Goal: Task Accomplishment & Management: Manage account settings

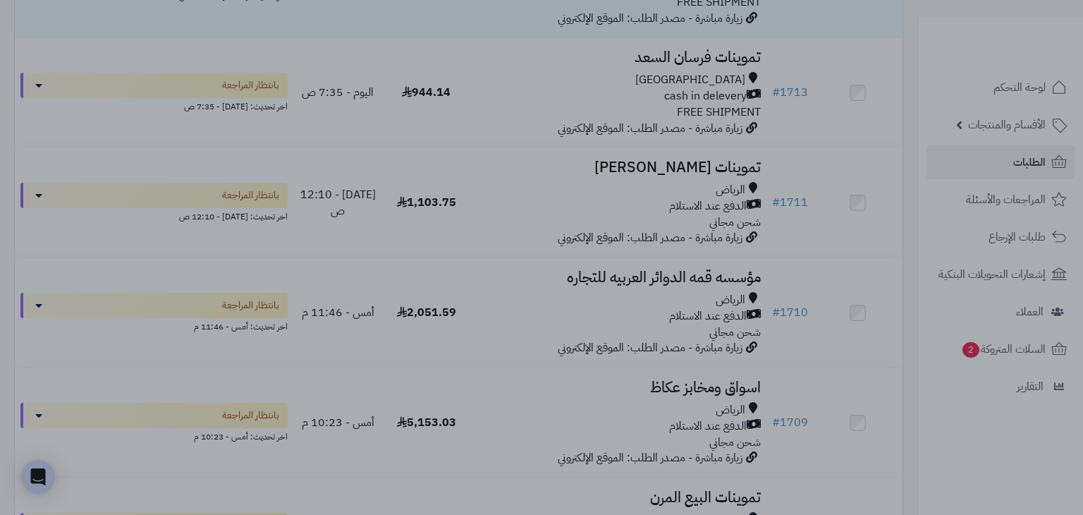
click at [808, 140] on div at bounding box center [541, 257] width 1083 height 515
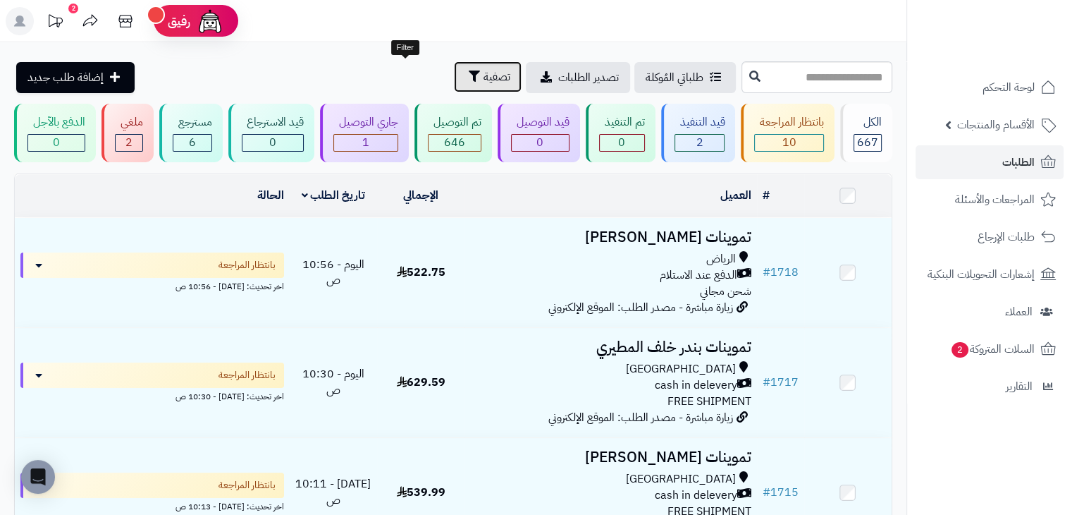
click at [484, 79] on span "تصفية" at bounding box center [497, 76] width 27 height 17
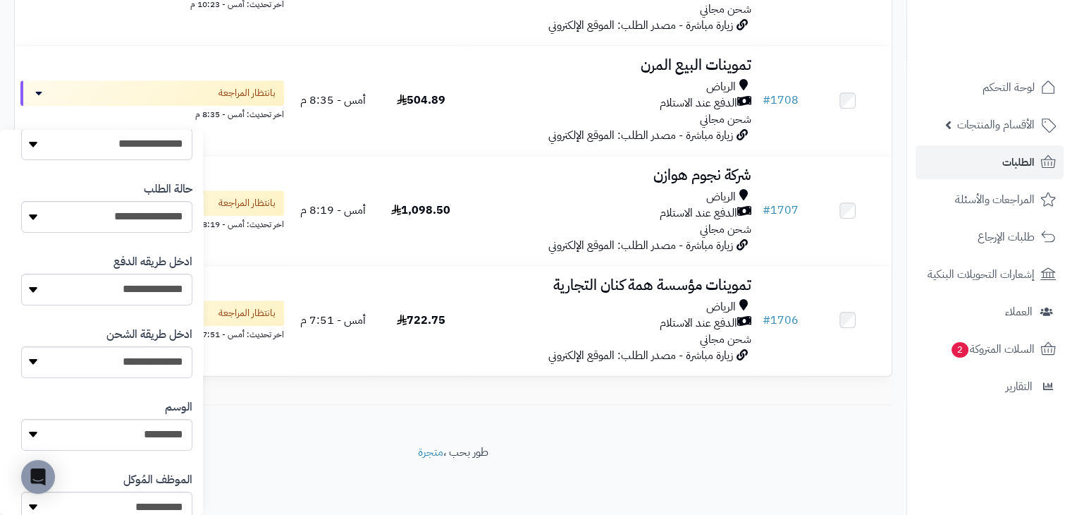
scroll to position [293, 0]
click at [110, 157] on select "**********" at bounding box center [106, 146] width 171 height 32
select select "*"
click at [21, 130] on select "**********" at bounding box center [106, 146] width 171 height 32
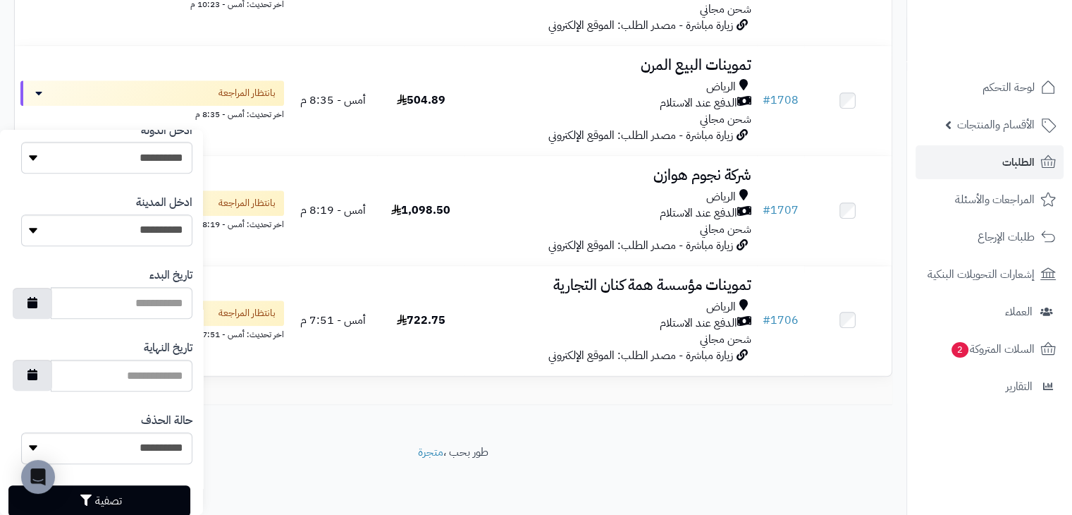
scroll to position [751, 0]
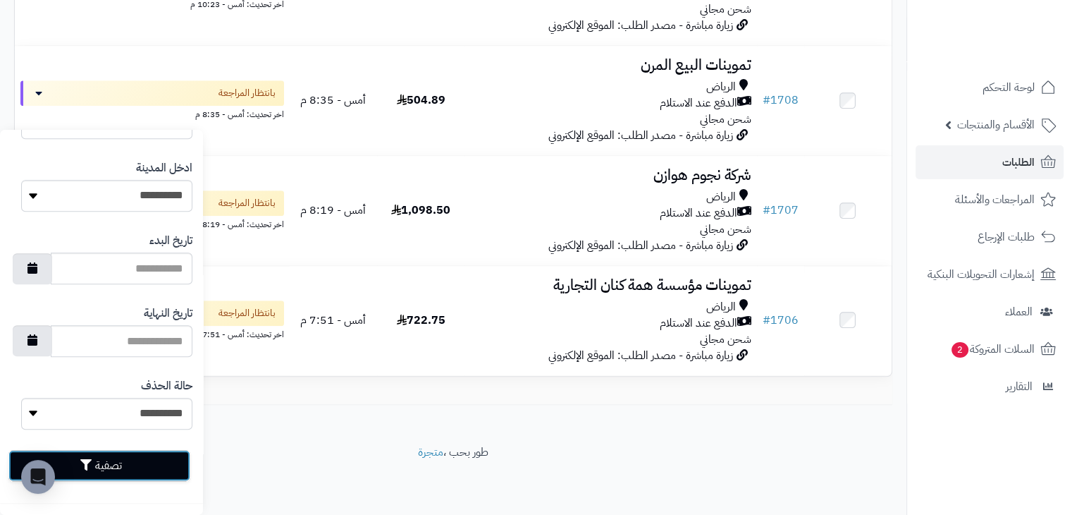
click at [124, 458] on button "تصفية" at bounding box center [99, 465] width 182 height 31
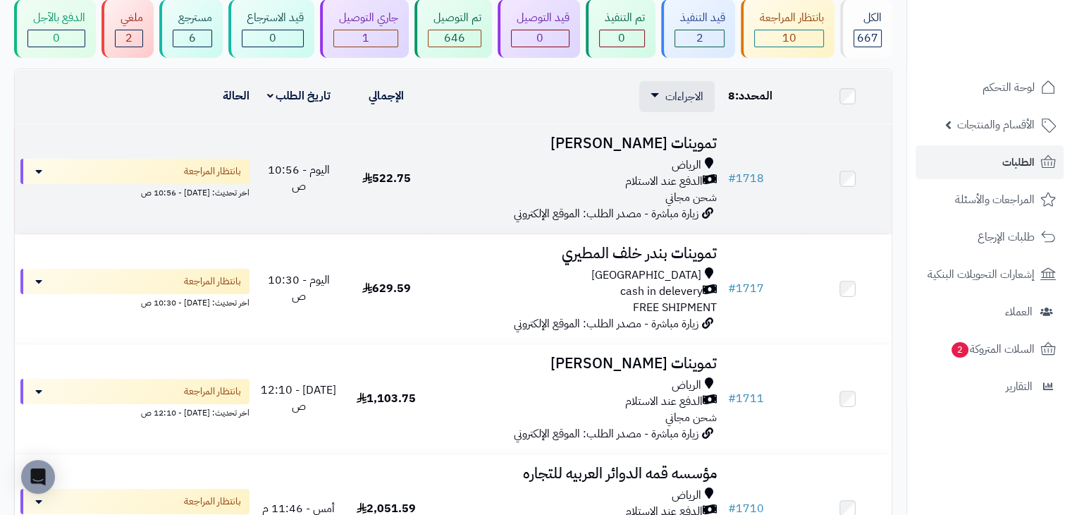
scroll to position [106, 0]
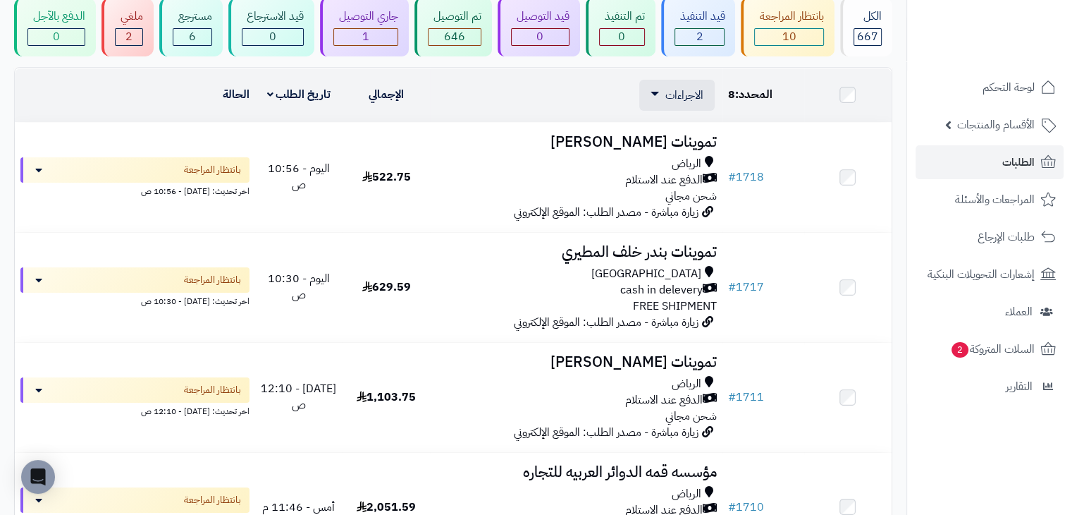
click at [846, 102] on td at bounding box center [848, 95] width 87 height 54
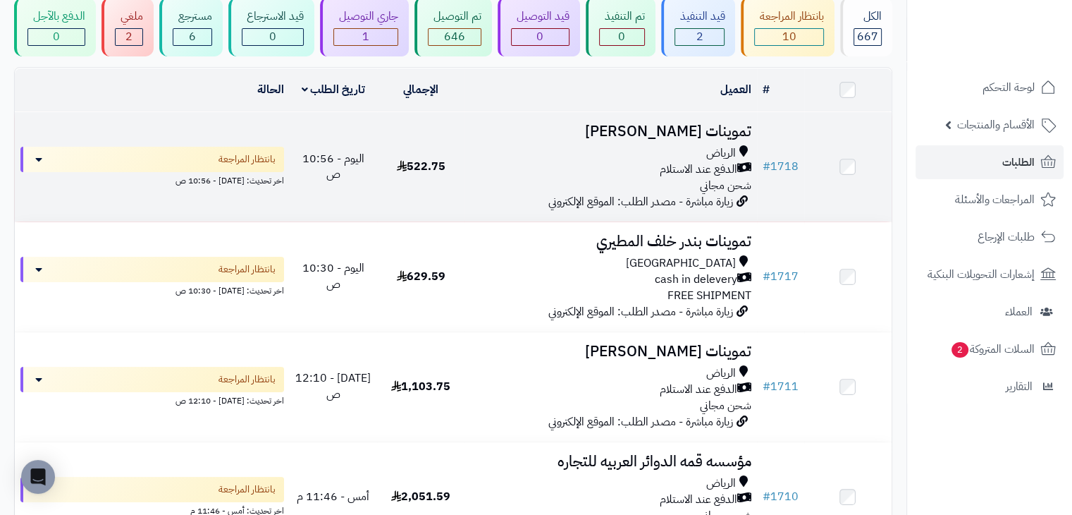
click at [664, 162] on span "الدفع عند الاستلام" at bounding box center [699, 169] width 78 height 16
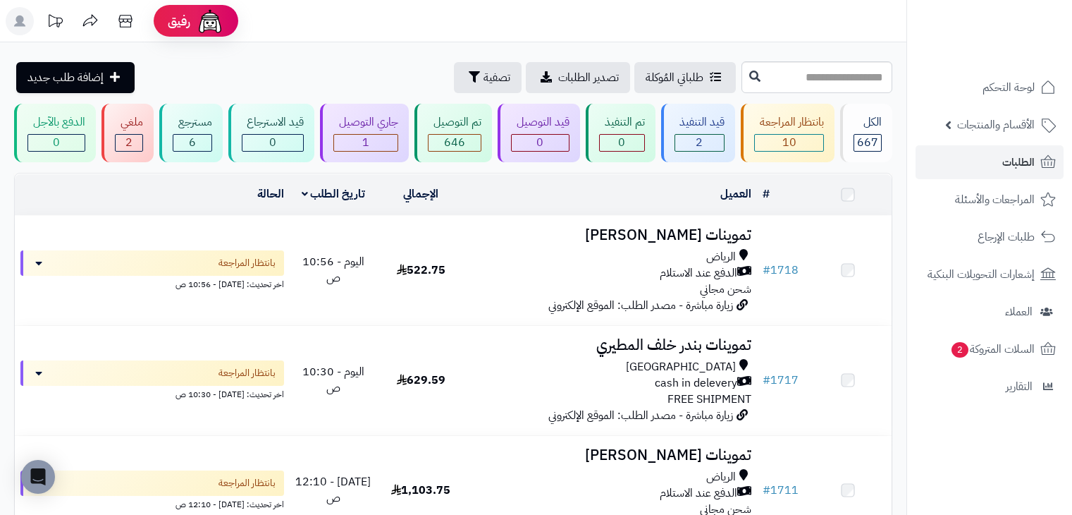
scroll to position [106, 0]
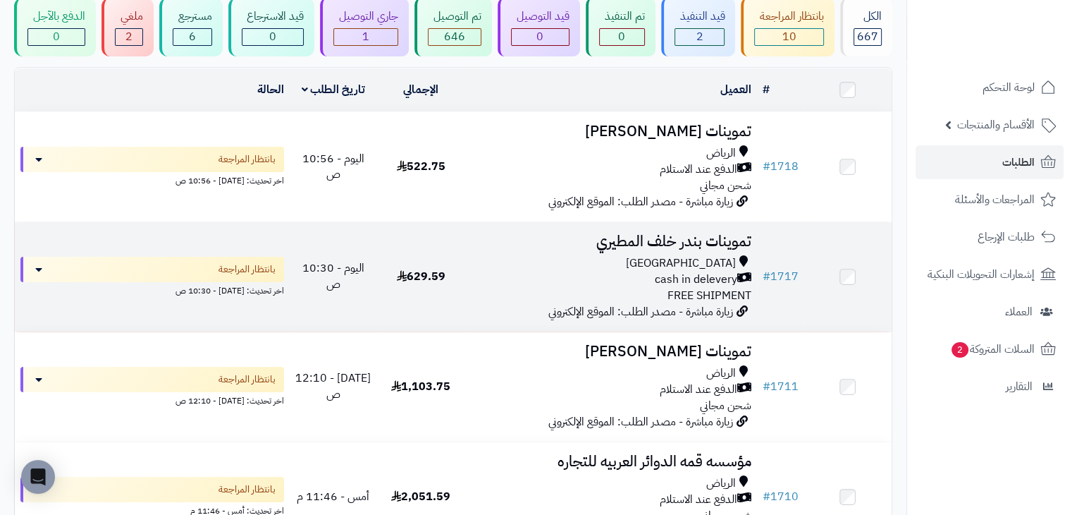
click at [570, 264] on div "[GEOGRAPHIC_DATA]" at bounding box center [610, 263] width 281 height 16
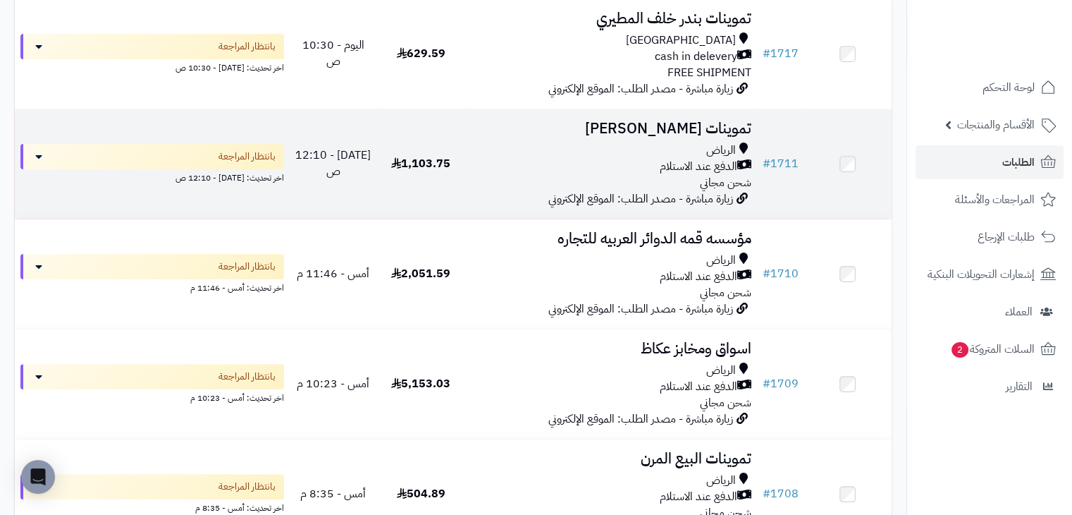
scroll to position [329, 0]
click at [434, 174] on td "1,103.75" at bounding box center [420, 163] width 87 height 109
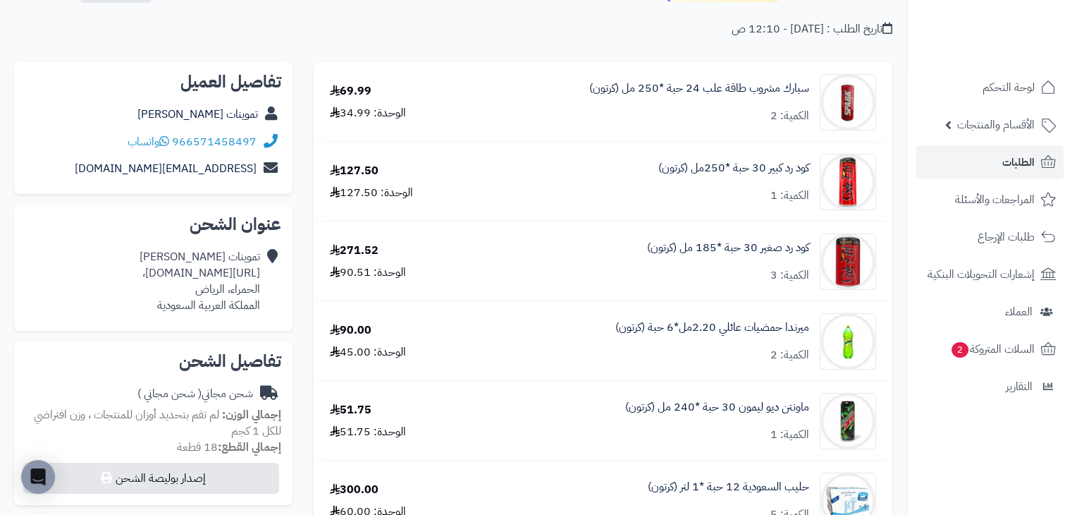
scroll to position [85, 0]
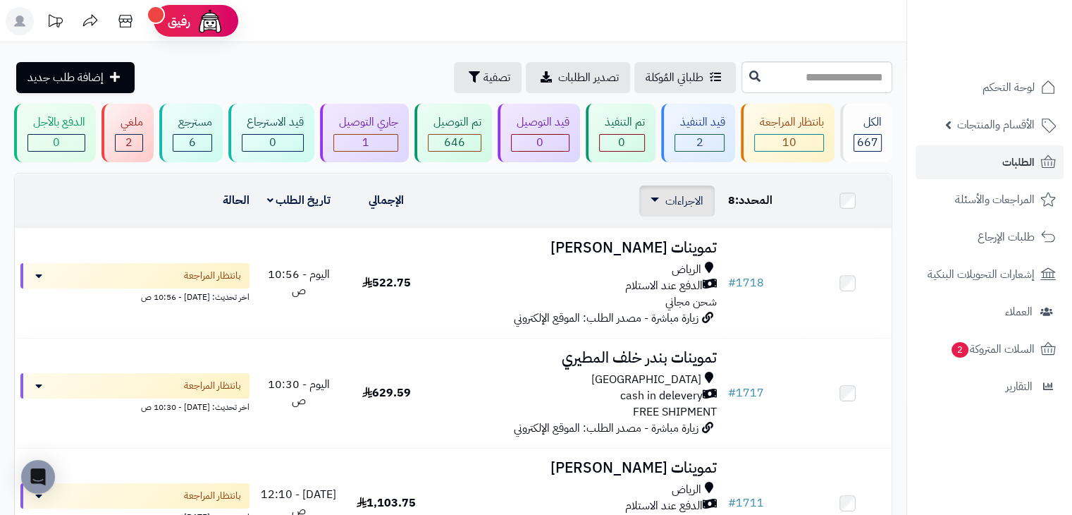
click at [690, 197] on span "الاجراءات" at bounding box center [685, 200] width 38 height 17
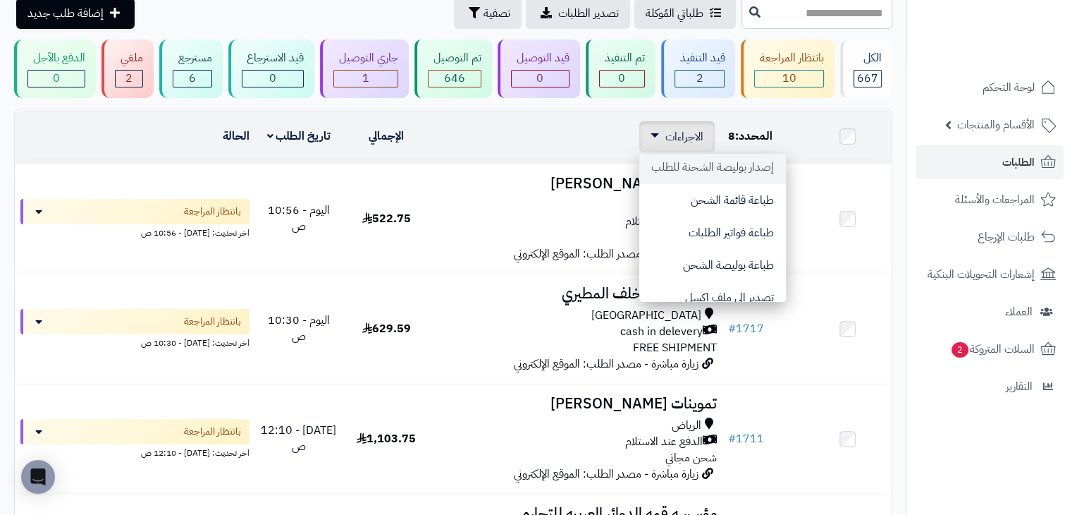
scroll to position [93, 0]
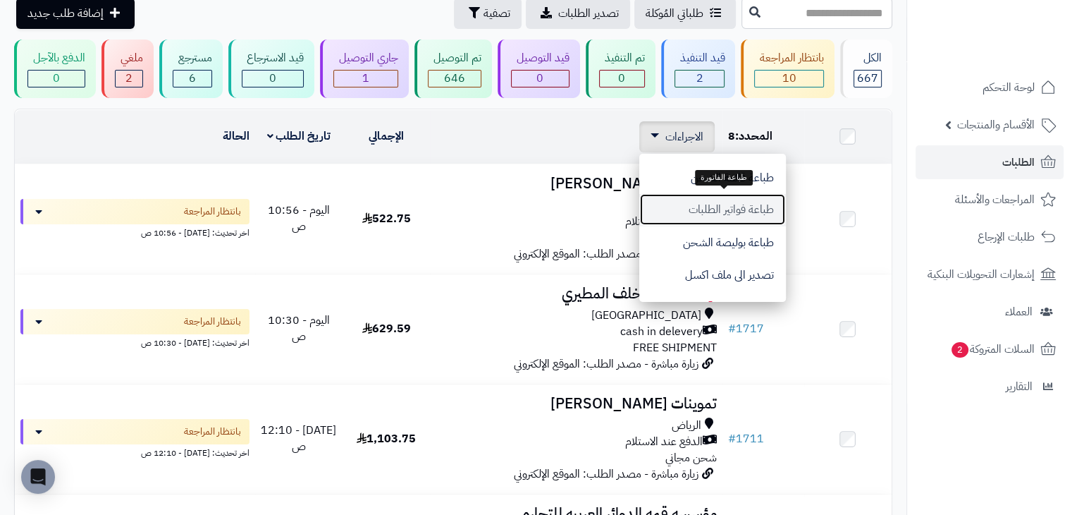
click at [701, 204] on button "طباعة فواتير الطلبات" at bounding box center [713, 209] width 147 height 32
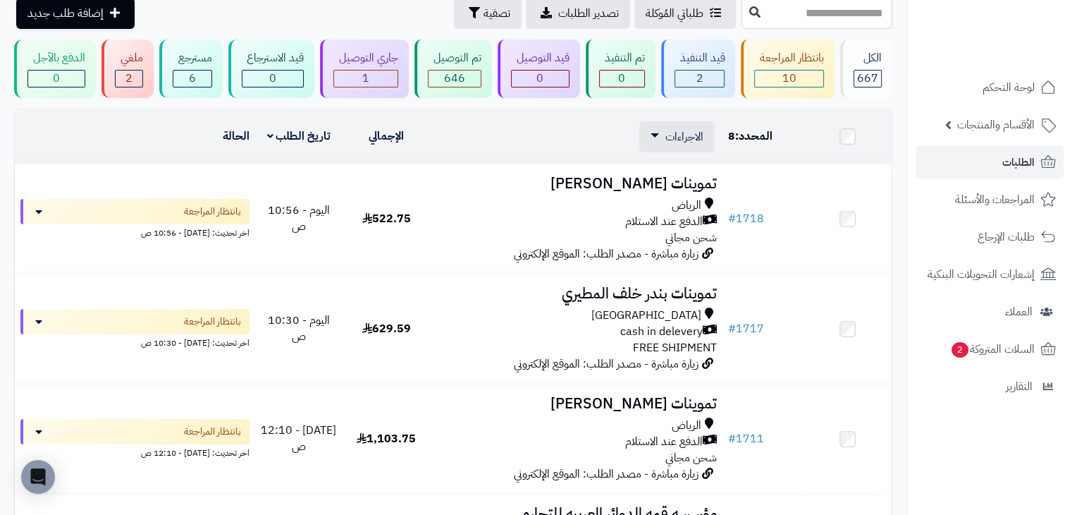
click at [666, 153] on td "العميل الاجراءات تحديث حالة الطلبات تحضير الطلبات إصدار بوليصة الشحنة للطلب طبا…" at bounding box center [576, 137] width 292 height 54
click at [667, 142] on span "الاجراءات" at bounding box center [685, 136] width 38 height 17
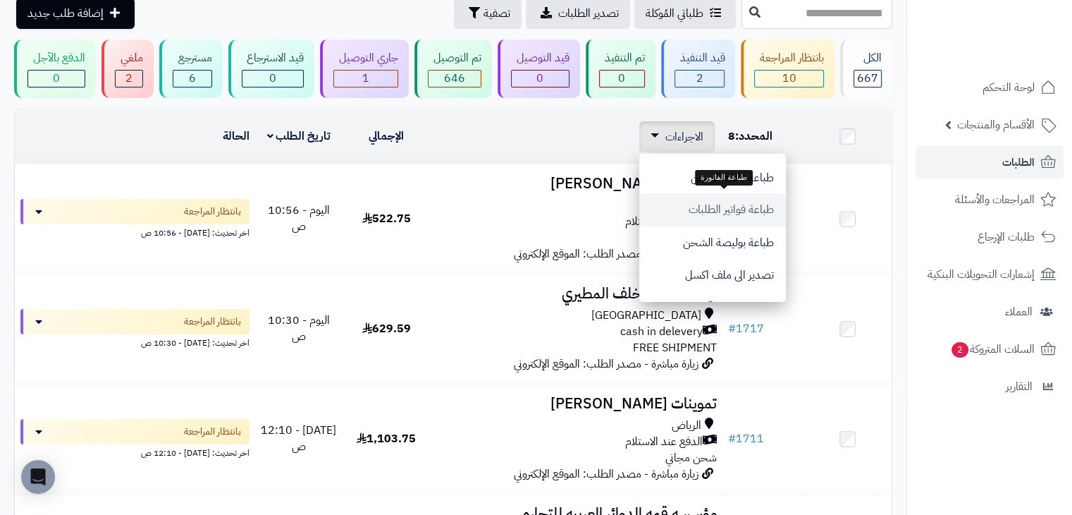
scroll to position [0, 0]
click at [281, 18] on div "طلباتي المُوكلة تصدير الطلبات تصفية إضافة طلب جديد" at bounding box center [376, 13] width 724 height 31
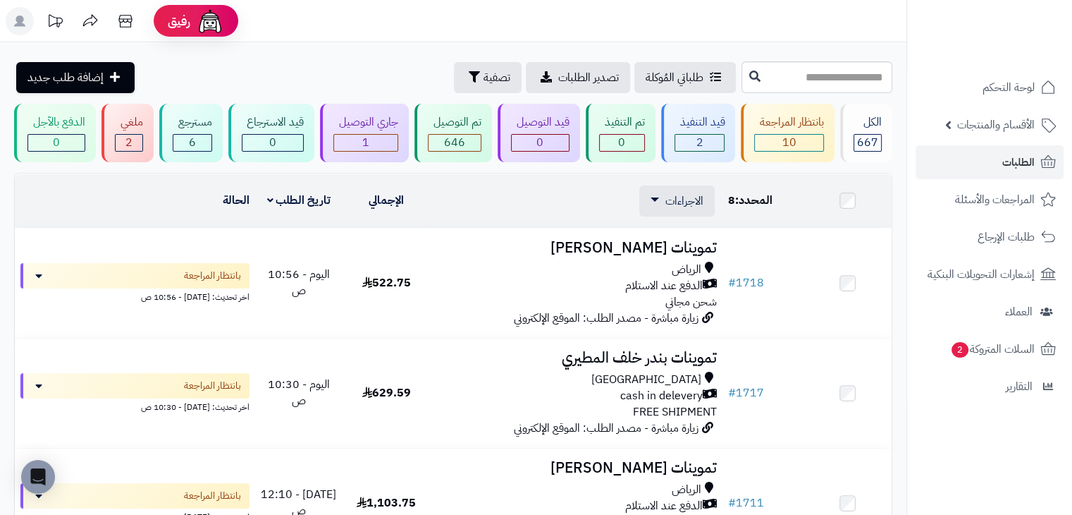
click at [587, 282] on div "الدفع عند الاستلام" at bounding box center [576, 286] width 281 height 16
click at [667, 201] on span "الاجراءات" at bounding box center [685, 200] width 38 height 17
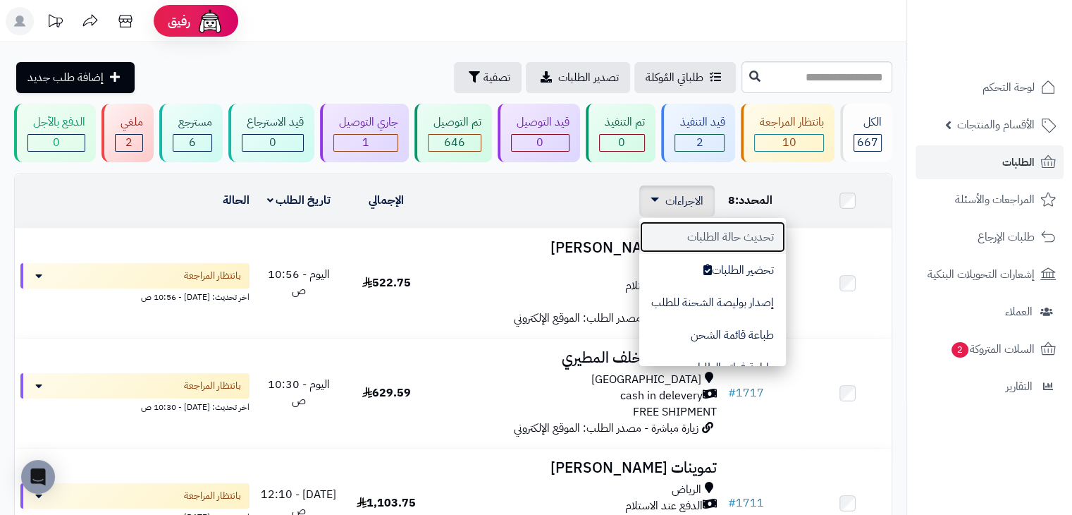
click at [687, 233] on button "تحديث حالة الطلبات" at bounding box center [713, 237] width 147 height 32
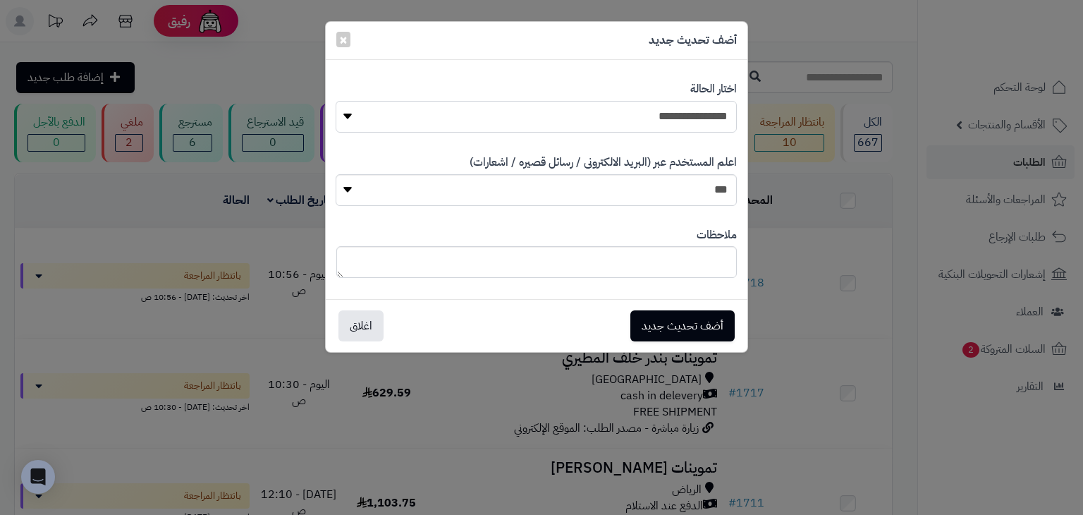
click at [653, 107] on select "**********" at bounding box center [536, 117] width 401 height 32
select select "*"
click at [336, 101] on select "**********" at bounding box center [536, 117] width 401 height 32
click at [690, 331] on button "أضف تحديث جديد" at bounding box center [682, 325] width 104 height 31
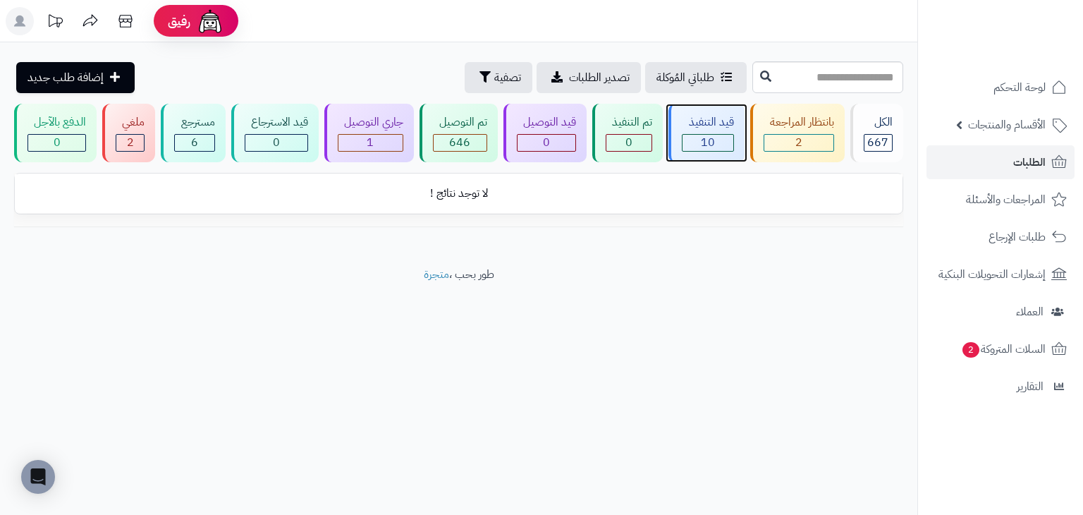
click at [685, 144] on body "رفيق ! 0 الطلبات معالجة مكتمل إرجاع المنتجات العملاء المتواجدون الان 568 عملاء …" at bounding box center [541, 257] width 1083 height 515
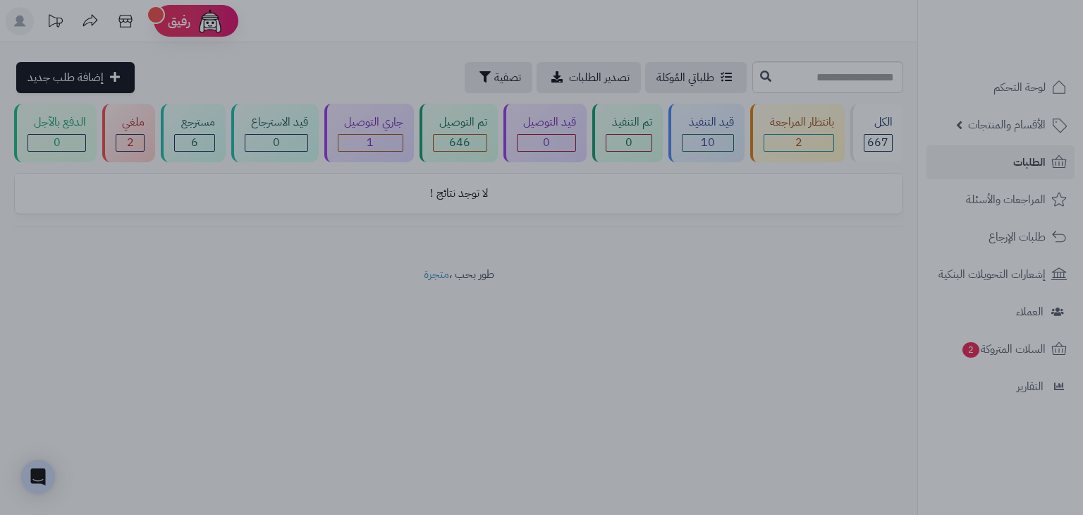
click at [804, 276] on div at bounding box center [541, 257] width 1083 height 515
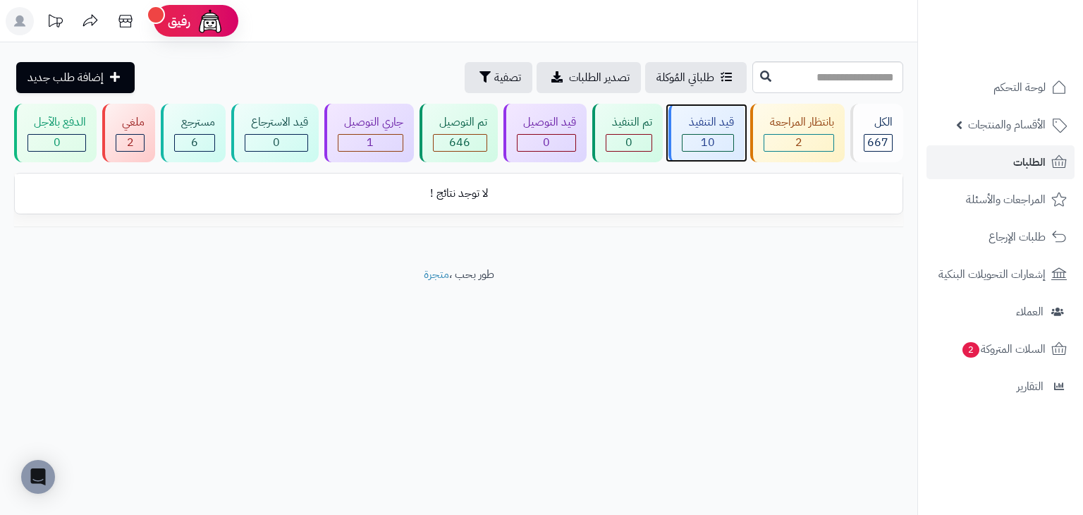
click at [713, 114] on div "قيد التنفيذ" at bounding box center [707, 122] width 51 height 16
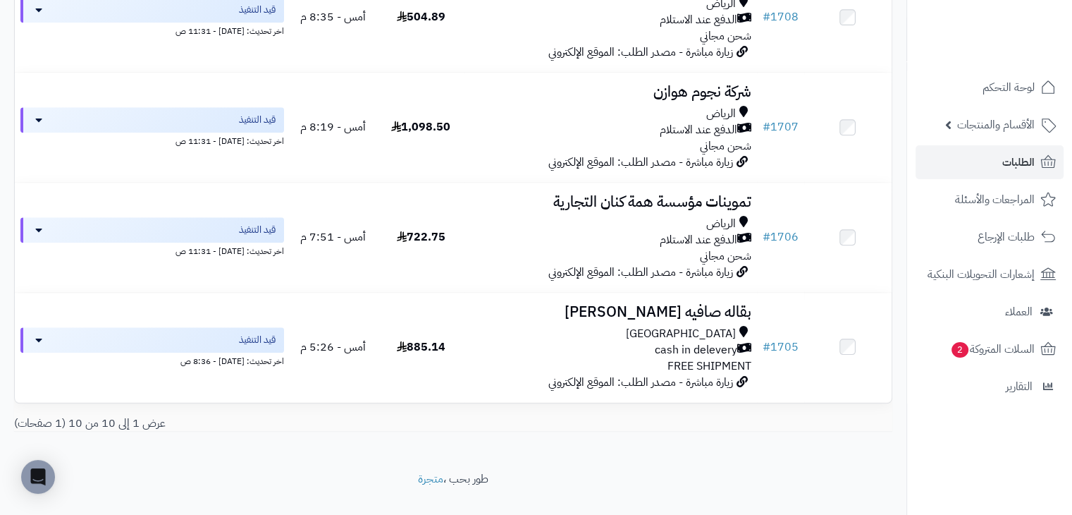
scroll to position [945, 0]
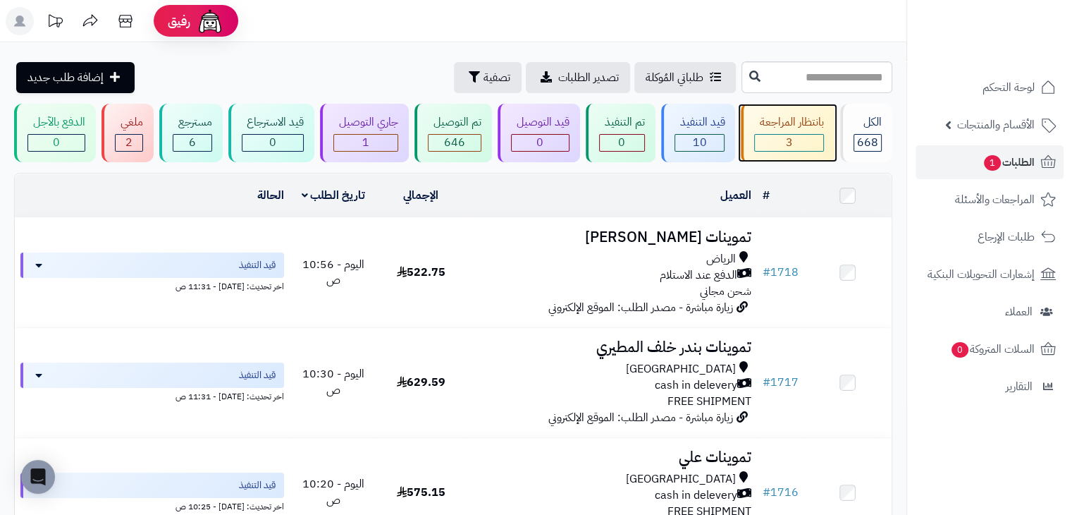
click at [812, 135] on div "3" at bounding box center [789, 143] width 68 height 16
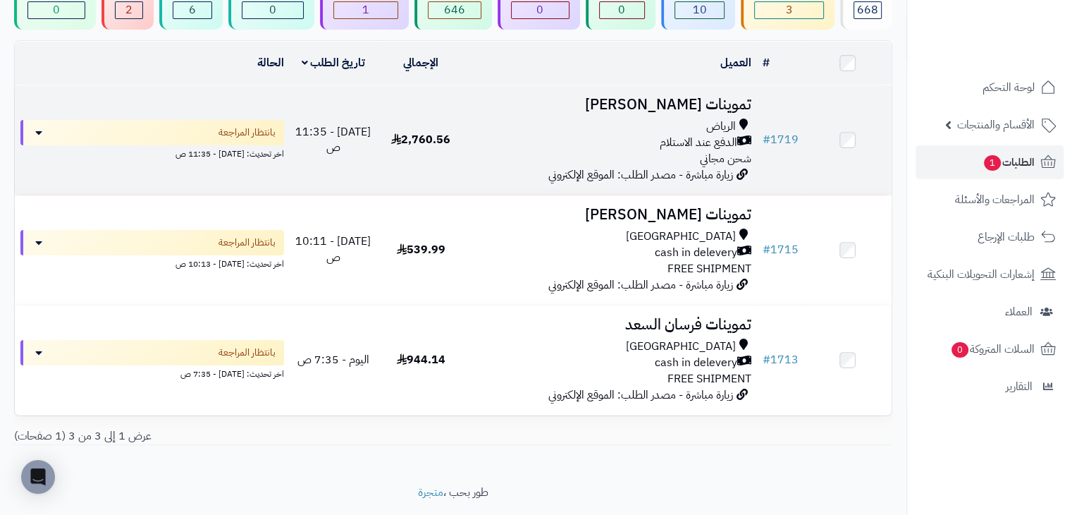
scroll to position [152, 0]
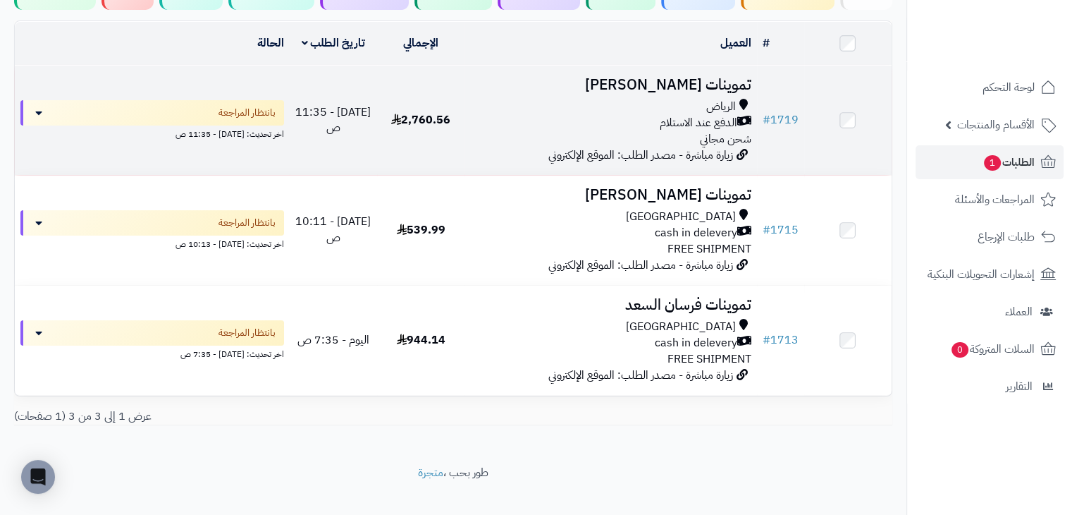
click at [539, 154] on td "تموينات موسى بن يحيى الرياض الدفع عند الاستلام شحن مجاني زيارة مباشرة - مصدر ال…" at bounding box center [611, 120] width 292 height 109
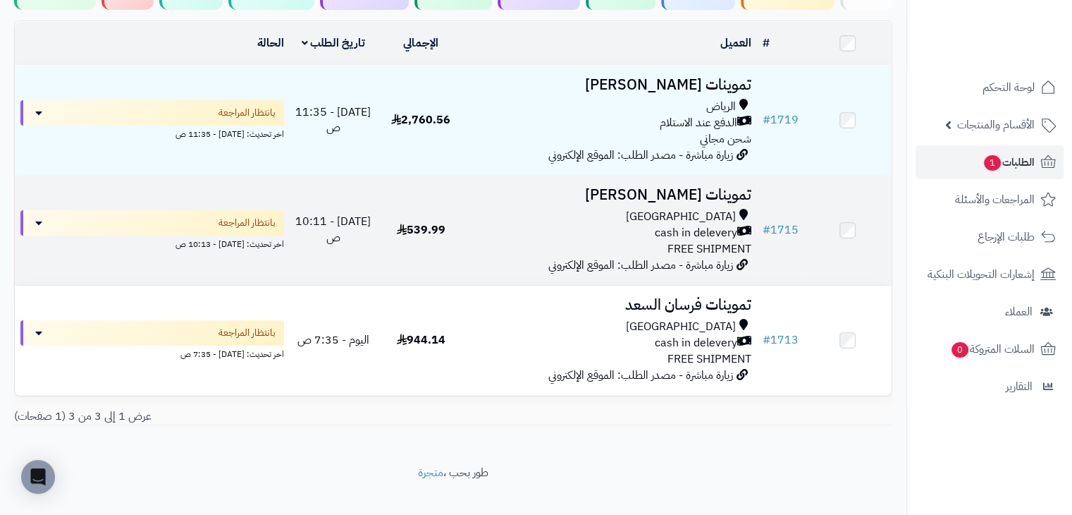
click at [468, 221] on td "تموينات خالد عبدالرحيم باعباد Riyadh cash in delevery FREE SHIPMENT زيارة مباشر…" at bounding box center [611, 230] width 292 height 109
click at [422, 224] on span "539.99" at bounding box center [421, 229] width 49 height 17
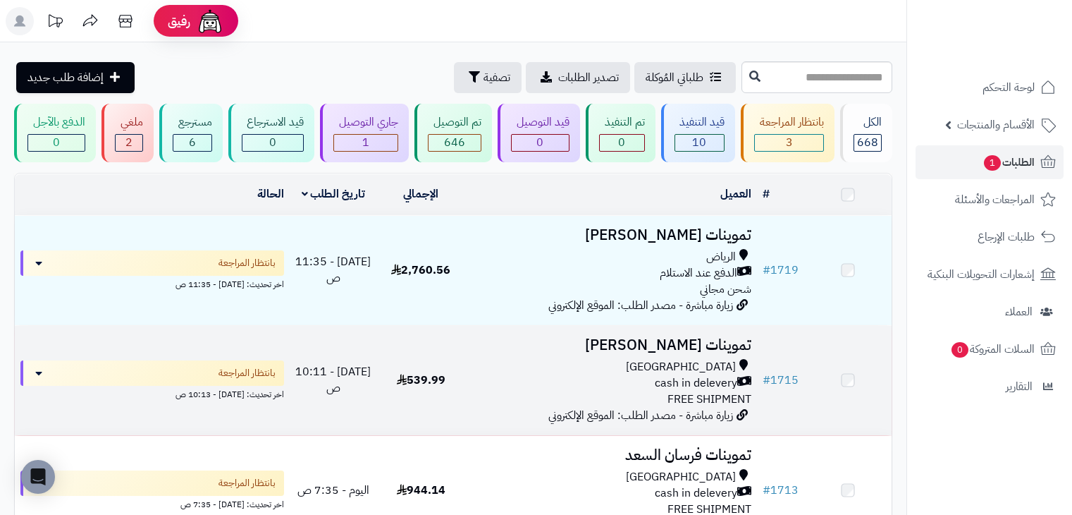
scroll to position [152, 0]
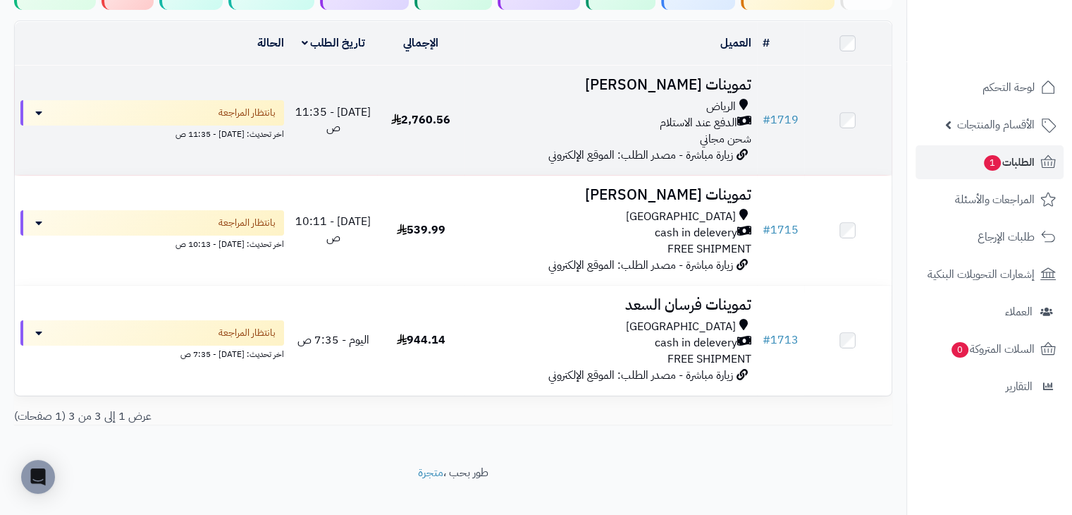
click at [568, 126] on div "الدفع عند الاستلام" at bounding box center [610, 123] width 281 height 16
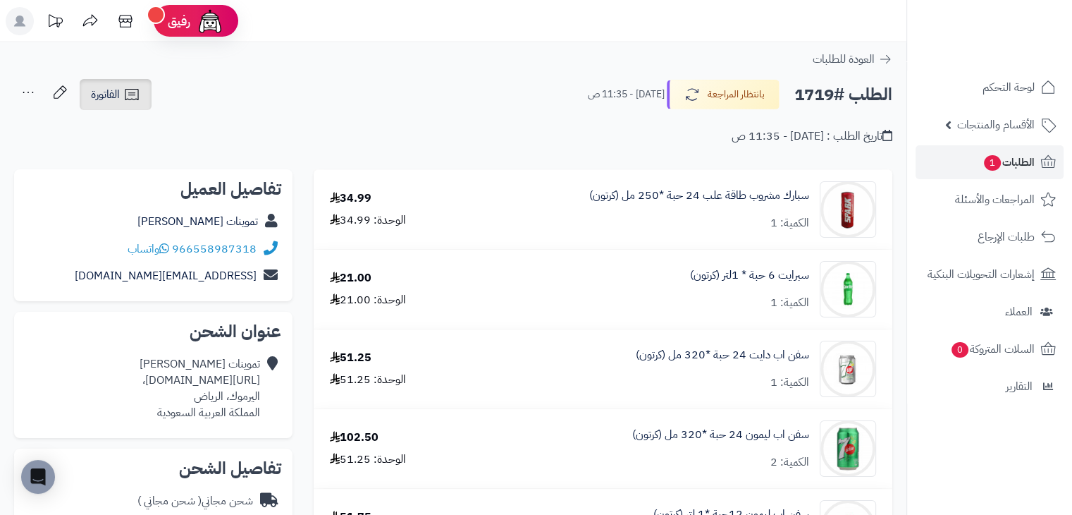
click at [133, 97] on icon at bounding box center [131, 94] width 17 height 17
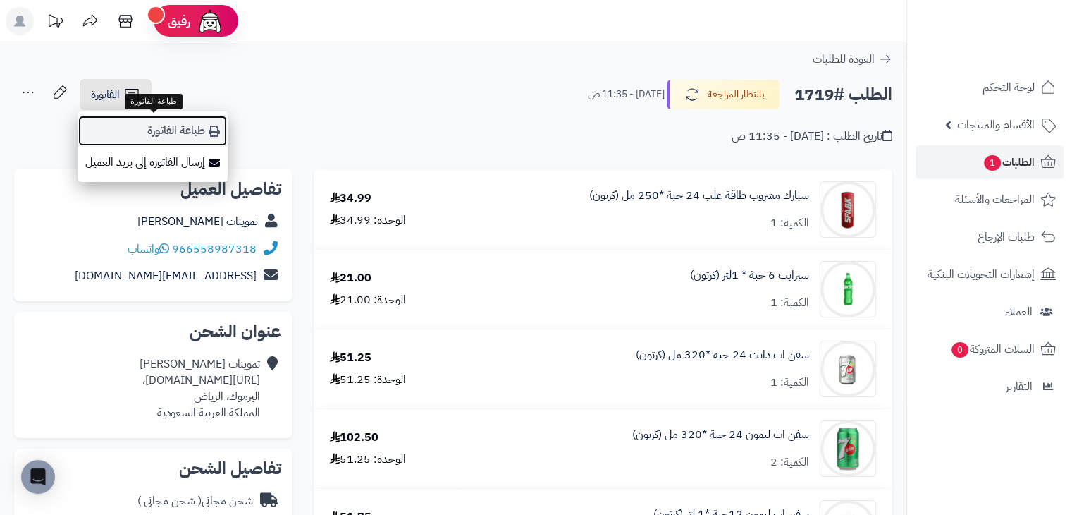
click at [176, 133] on link "طباعة الفاتورة" at bounding box center [153, 131] width 150 height 32
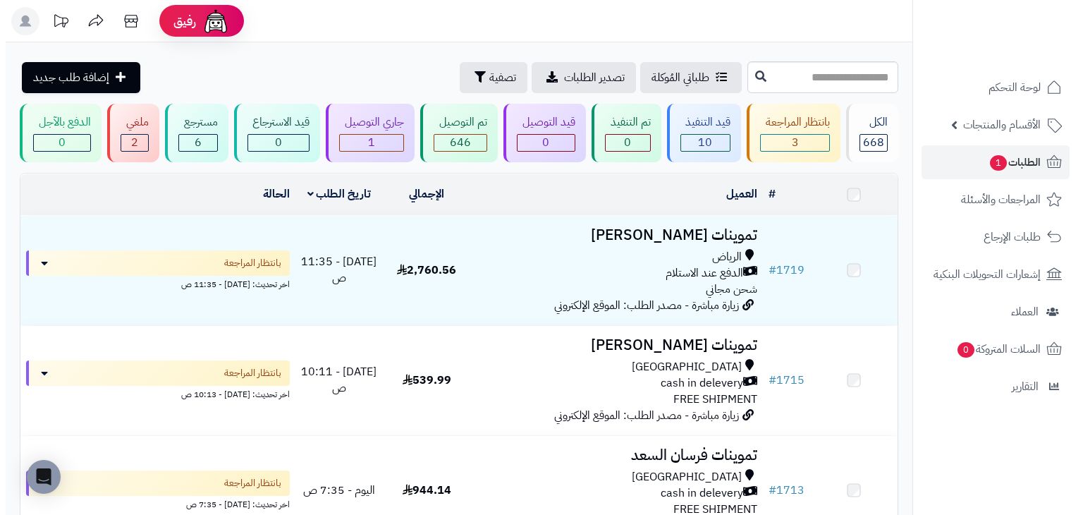
scroll to position [152, 0]
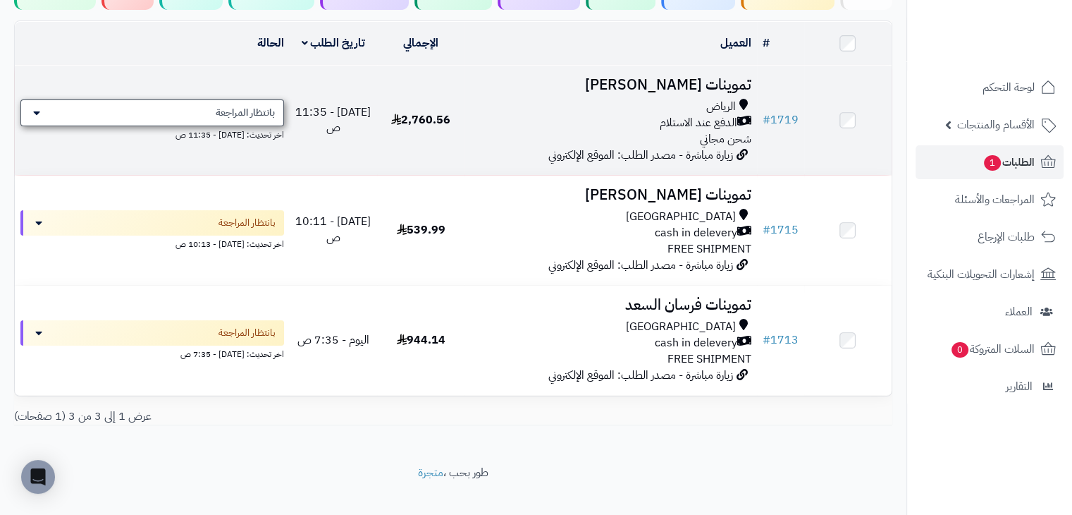
click at [240, 101] on div "بانتظار المراجعة" at bounding box center [152, 112] width 264 height 27
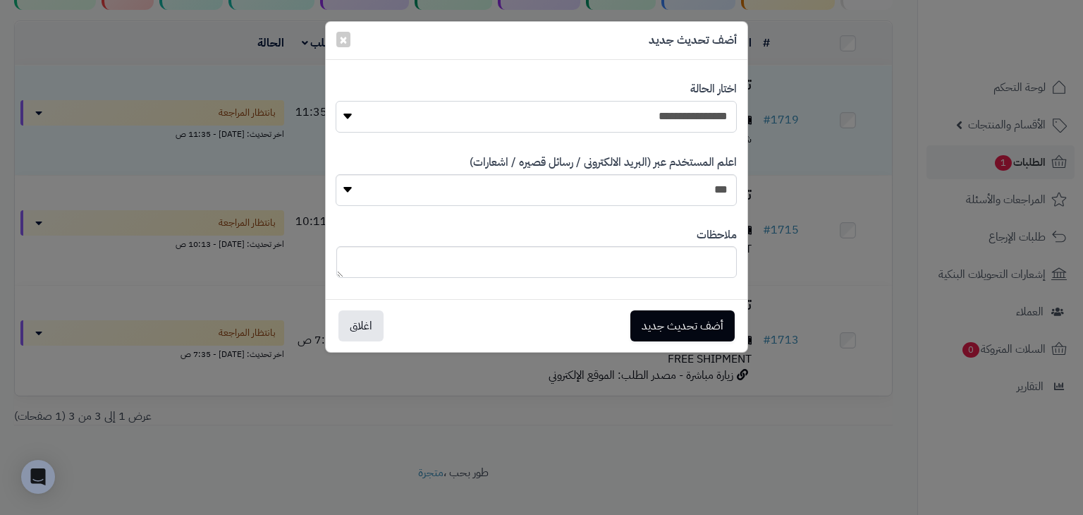
click at [609, 128] on select "**********" at bounding box center [536, 117] width 401 height 32
select select "*"
click at [336, 101] on select "**********" at bounding box center [536, 117] width 401 height 32
click at [714, 337] on button "أضف تحديث جديد" at bounding box center [682, 325] width 104 height 31
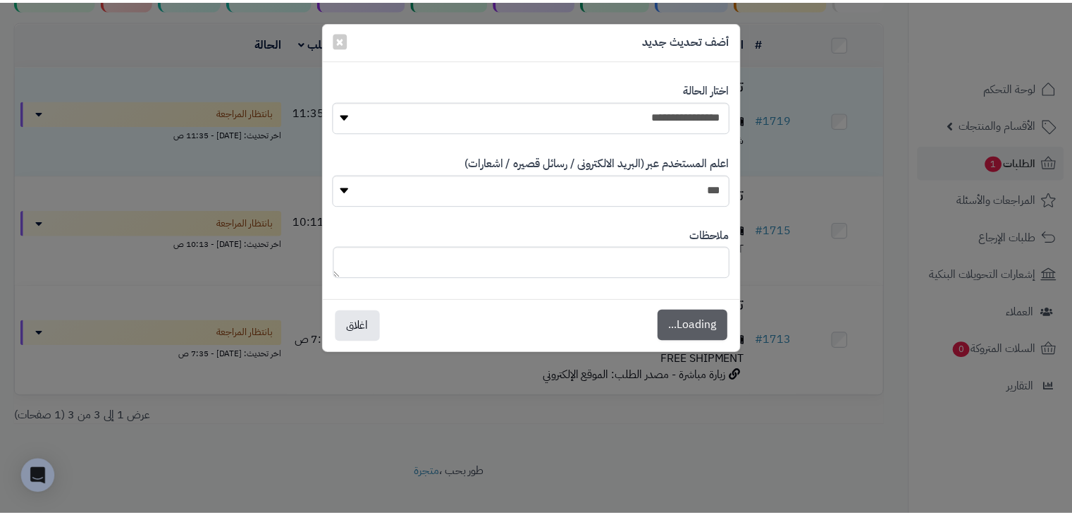
scroll to position [197, 0]
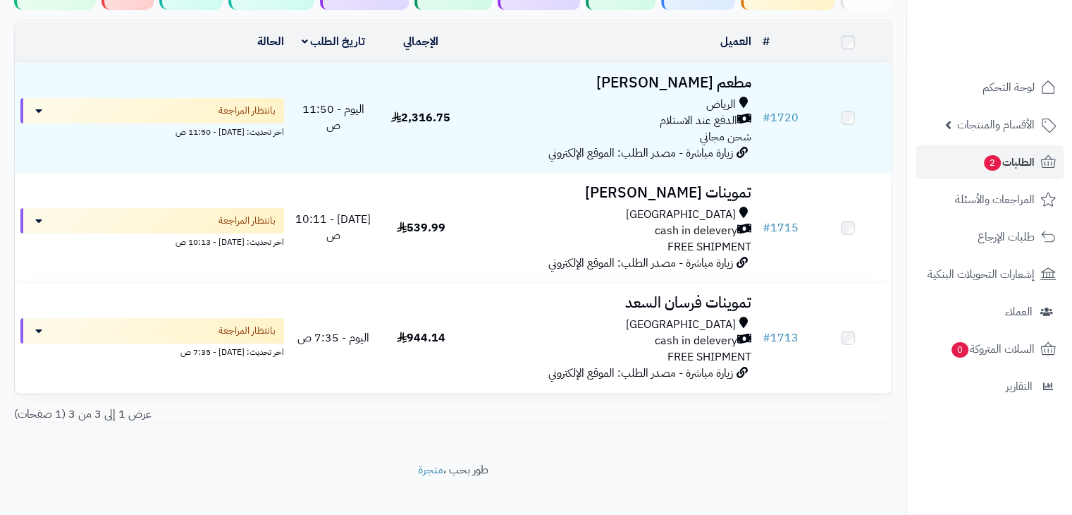
scroll to position [152, 0]
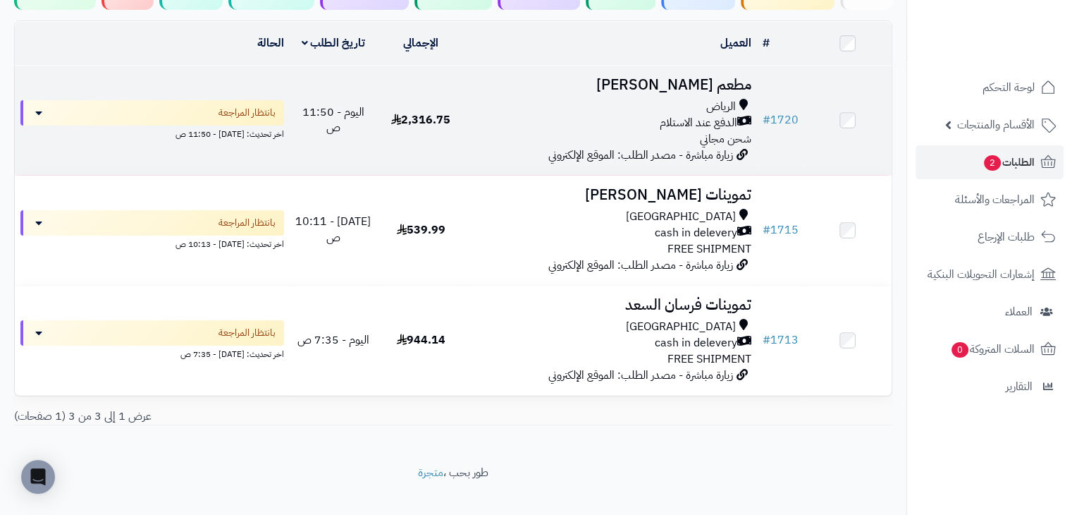
click at [487, 130] on div "[PERSON_NAME] عند الاستلام شحن مجاني" at bounding box center [610, 123] width 281 height 49
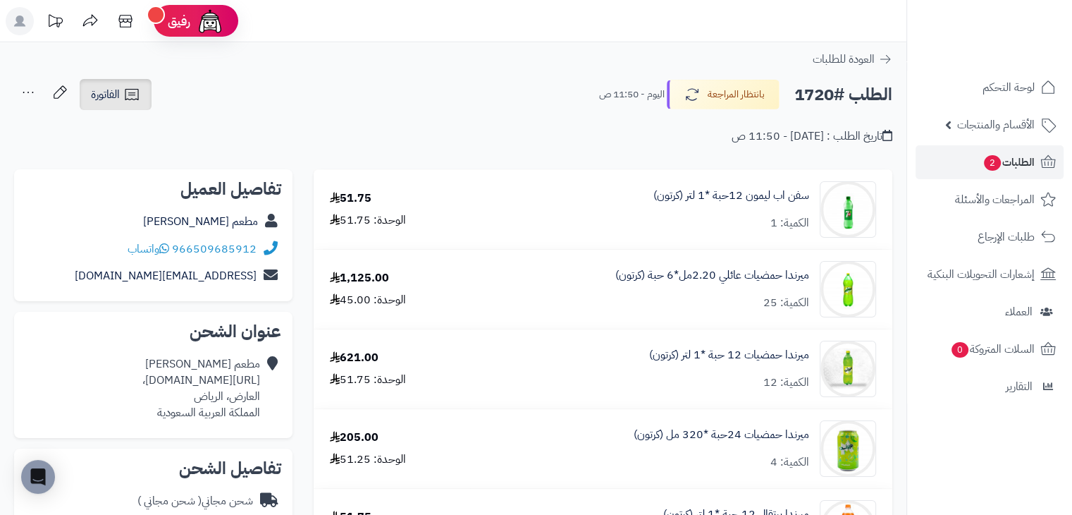
click at [140, 88] on icon at bounding box center [131, 94] width 17 height 17
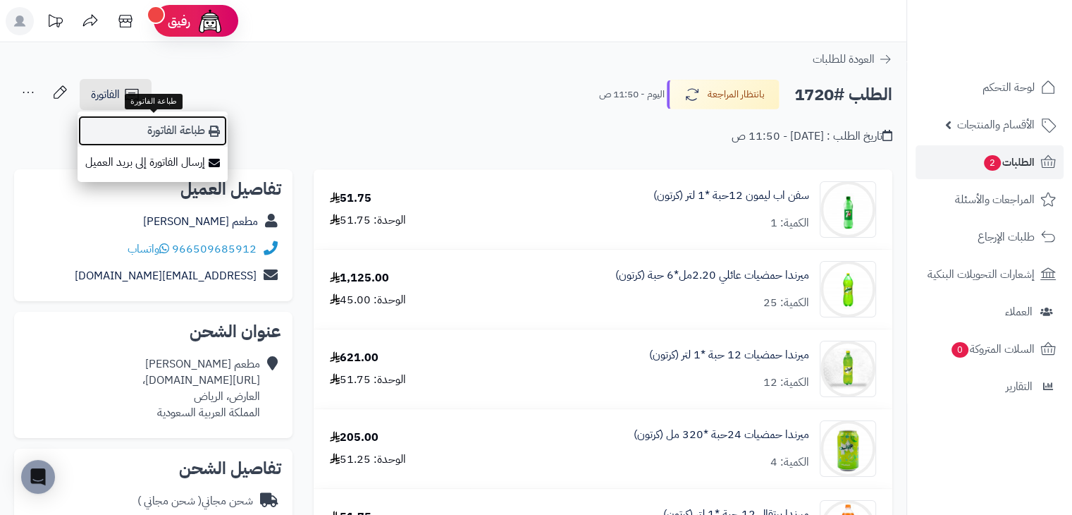
click at [212, 128] on icon at bounding box center [214, 131] width 11 height 11
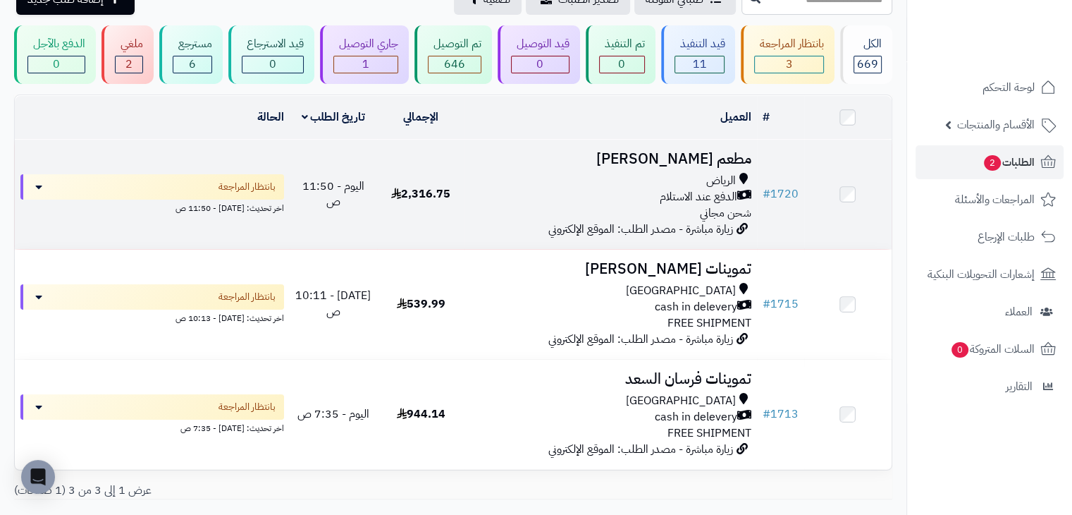
scroll to position [75, 0]
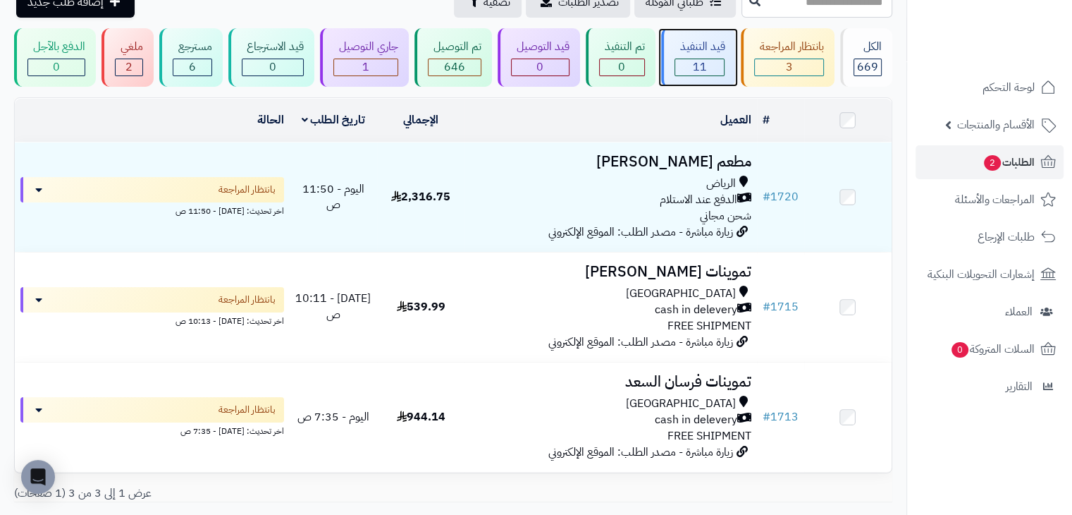
click at [727, 46] on div "قيد التنفيذ 11" at bounding box center [698, 57] width 75 height 59
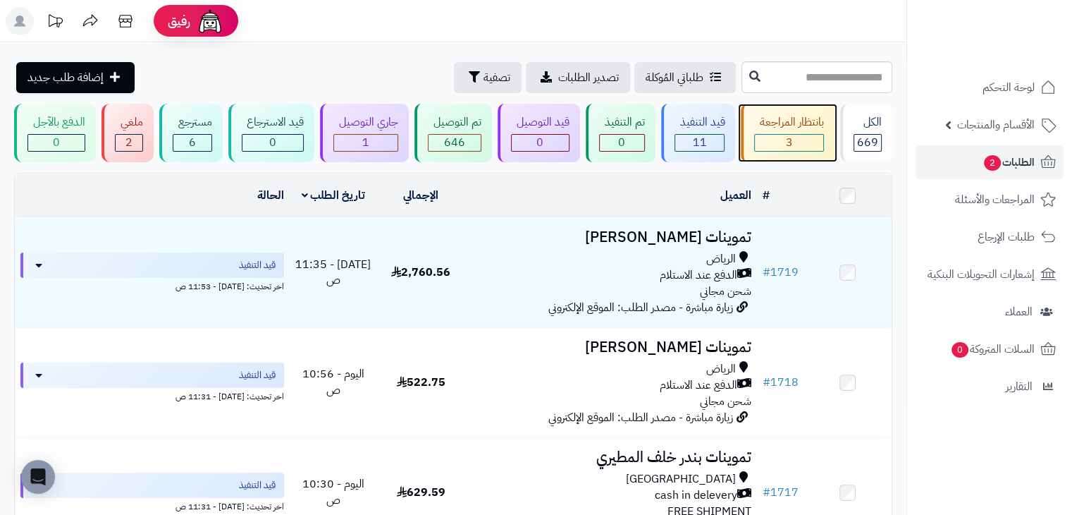
click at [811, 111] on div "بانتظار المراجعة 3" at bounding box center [788, 133] width 94 height 59
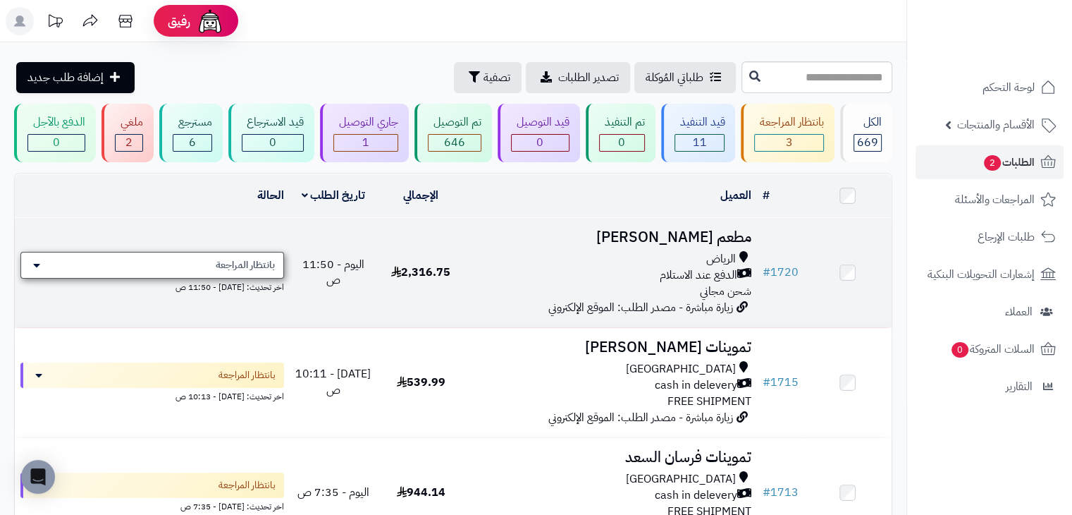
click at [278, 264] on div "بانتظار المراجعة" at bounding box center [152, 265] width 264 height 27
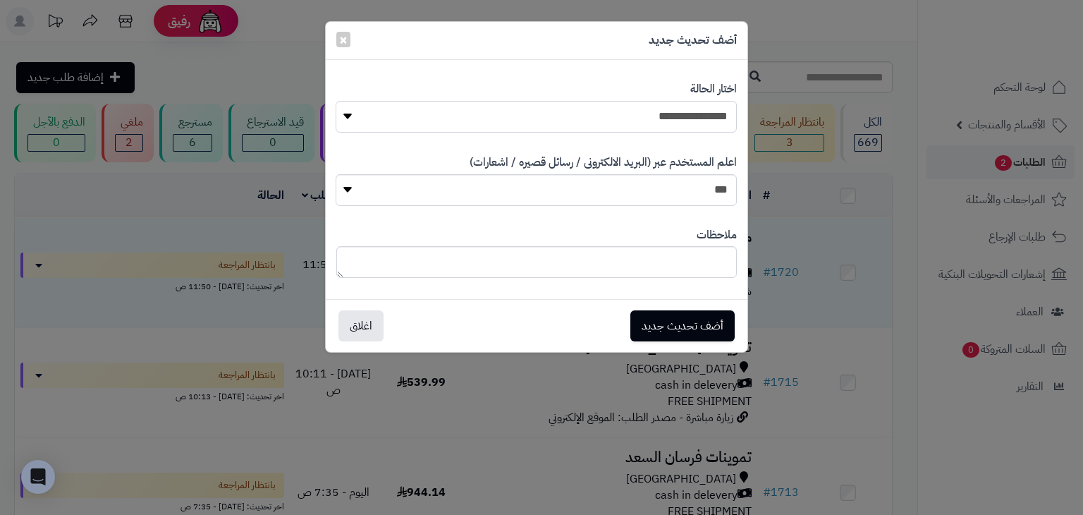
click at [703, 111] on select "**********" at bounding box center [536, 117] width 401 height 32
select select "*"
click at [336, 101] on select "**********" at bounding box center [536, 117] width 401 height 32
click at [646, 317] on button "أضف تحديث جديد" at bounding box center [682, 325] width 104 height 31
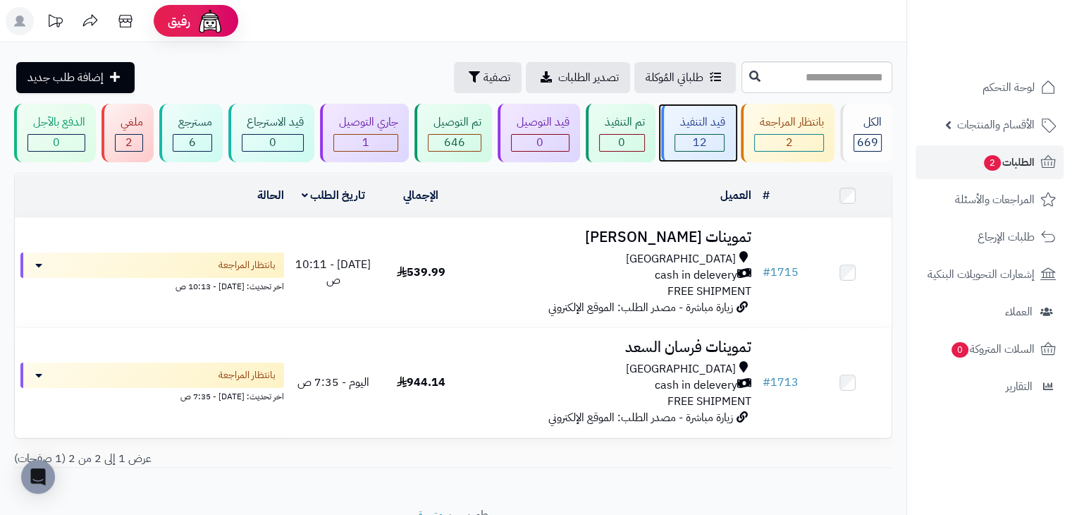
click at [688, 149] on div "12" at bounding box center [700, 143] width 49 height 16
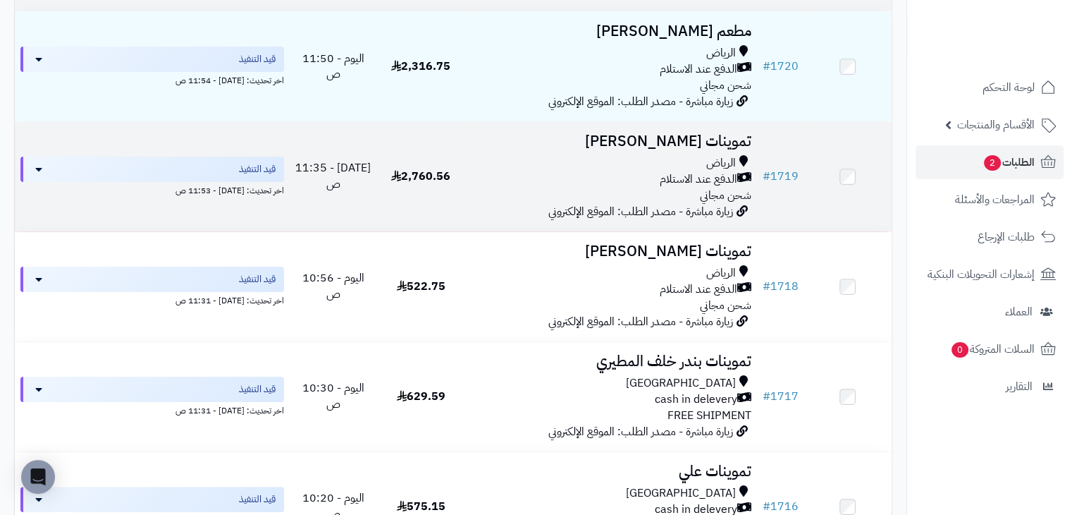
scroll to position [212, 0]
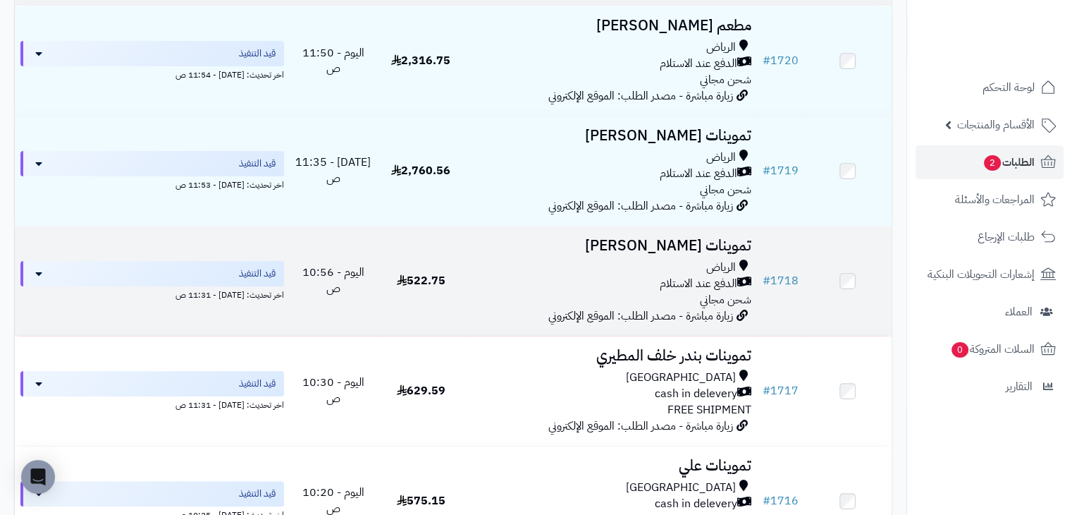
click at [432, 267] on td "522.75" at bounding box center [420, 280] width 87 height 109
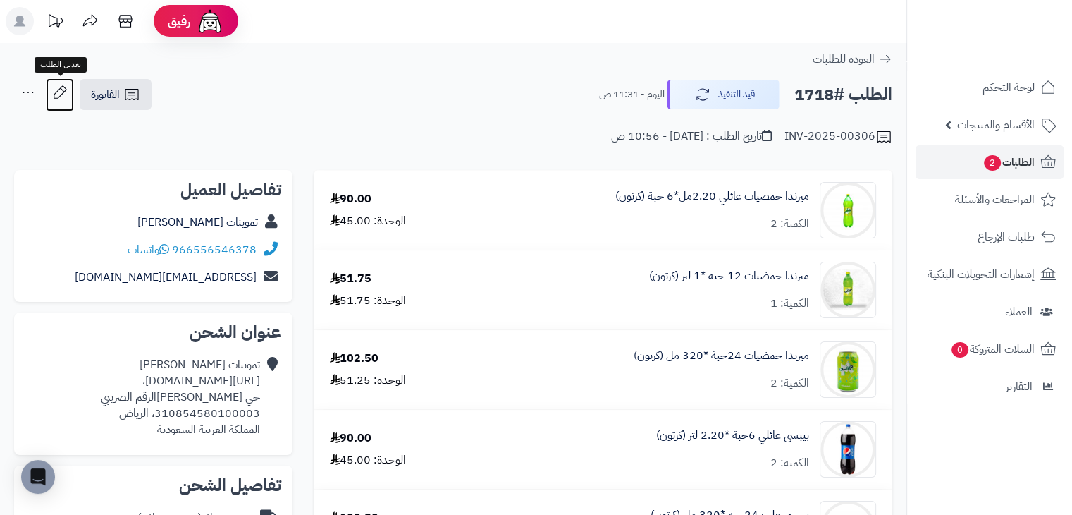
click at [63, 99] on icon at bounding box center [60, 92] width 28 height 28
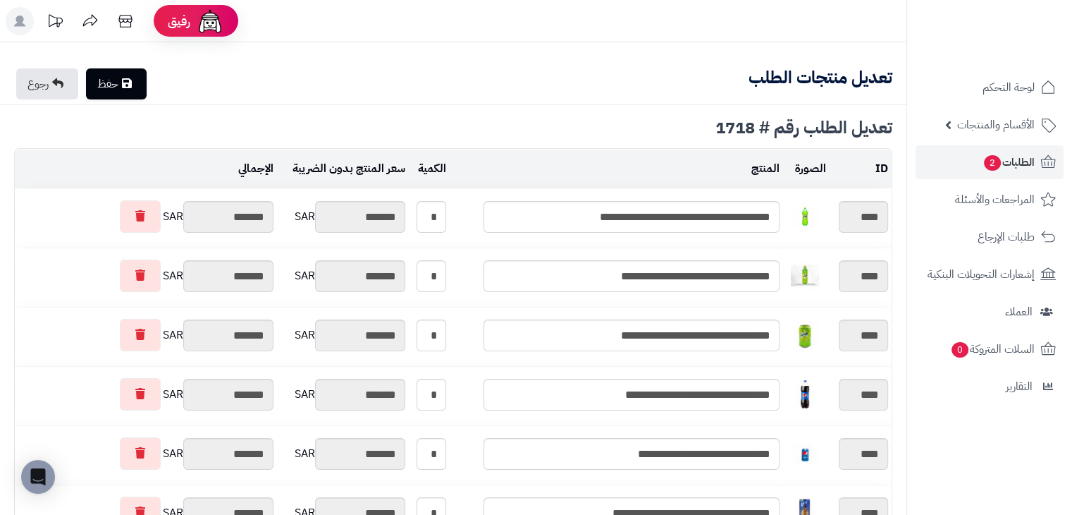
type textarea "**********"
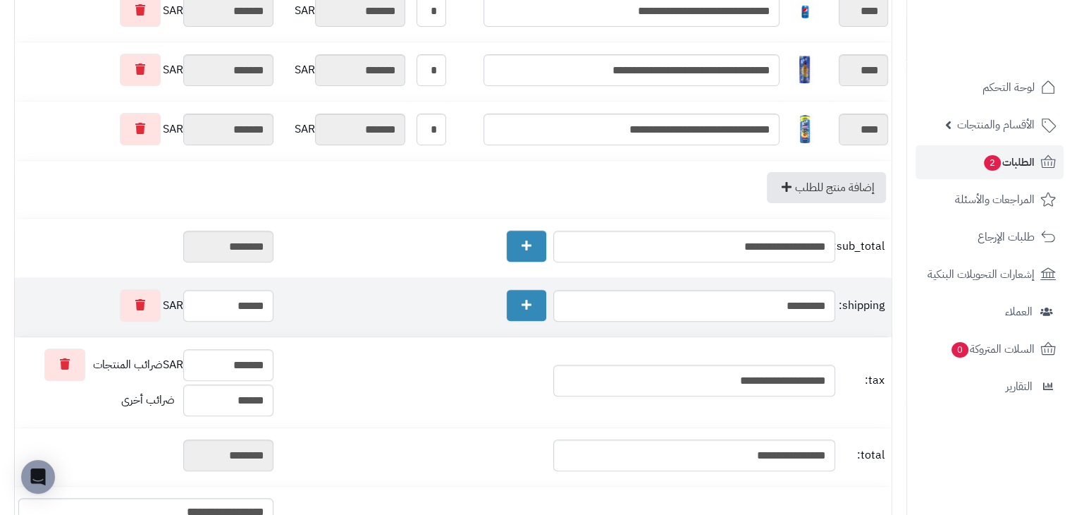
scroll to position [434, 0]
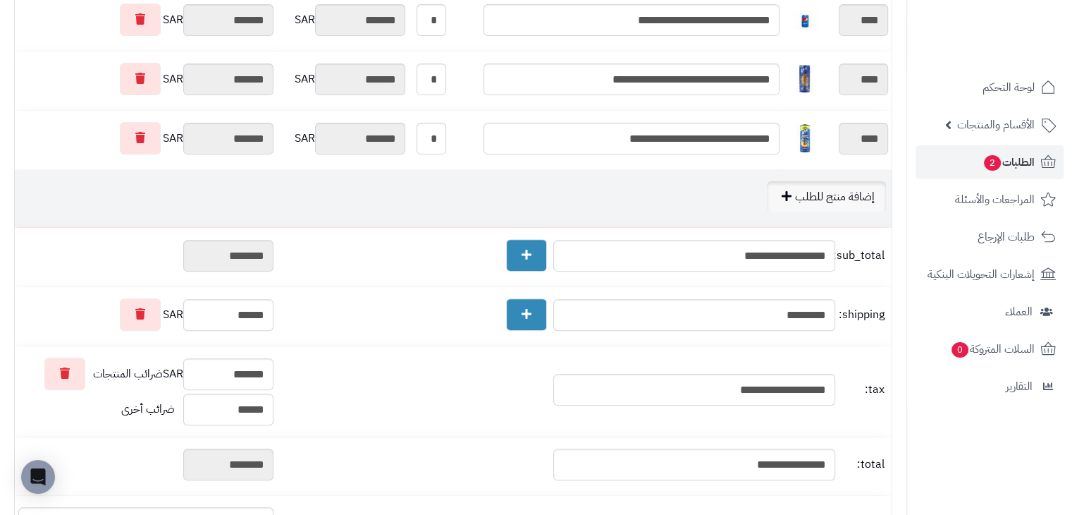
click at [801, 200] on link "إضافة منتج للطلب" at bounding box center [826, 196] width 119 height 31
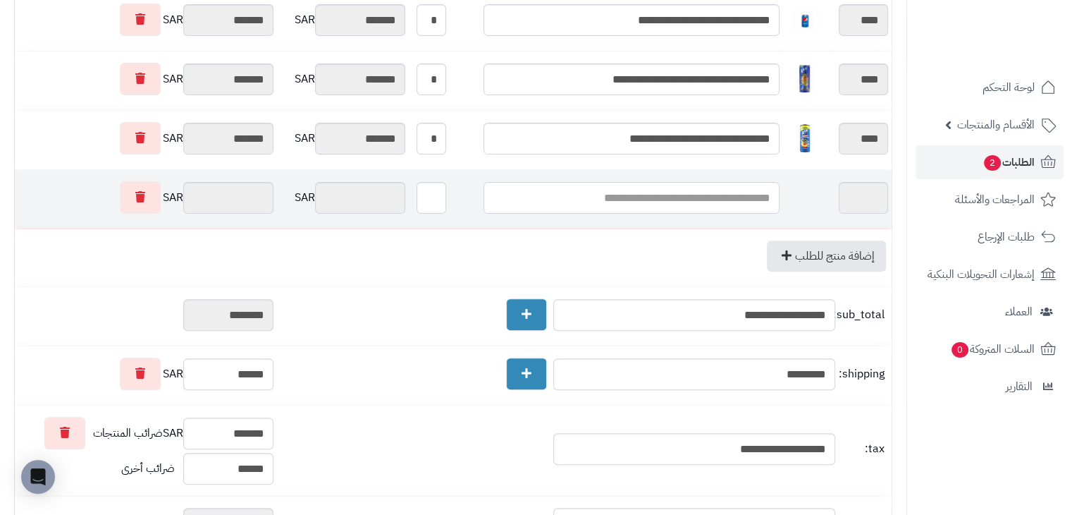
click at [752, 195] on input "text" at bounding box center [632, 198] width 296 height 32
type input "*"
type input "******"
type input "*"
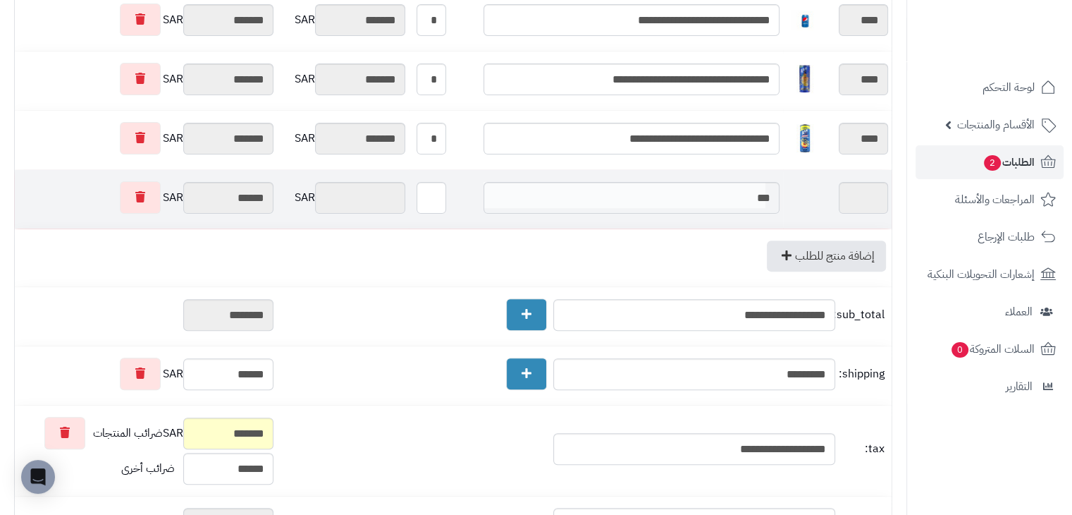
type input "****"
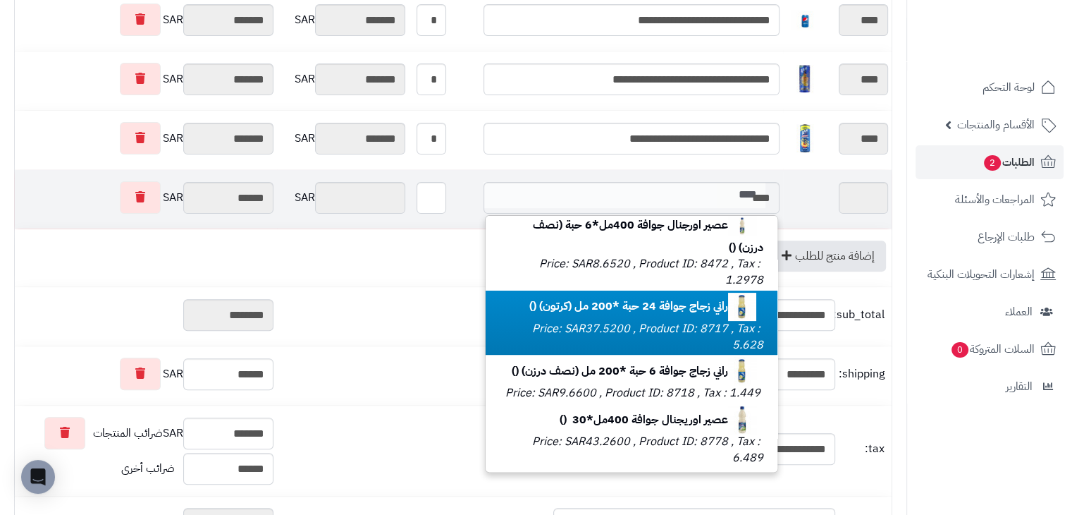
scroll to position [537, 0]
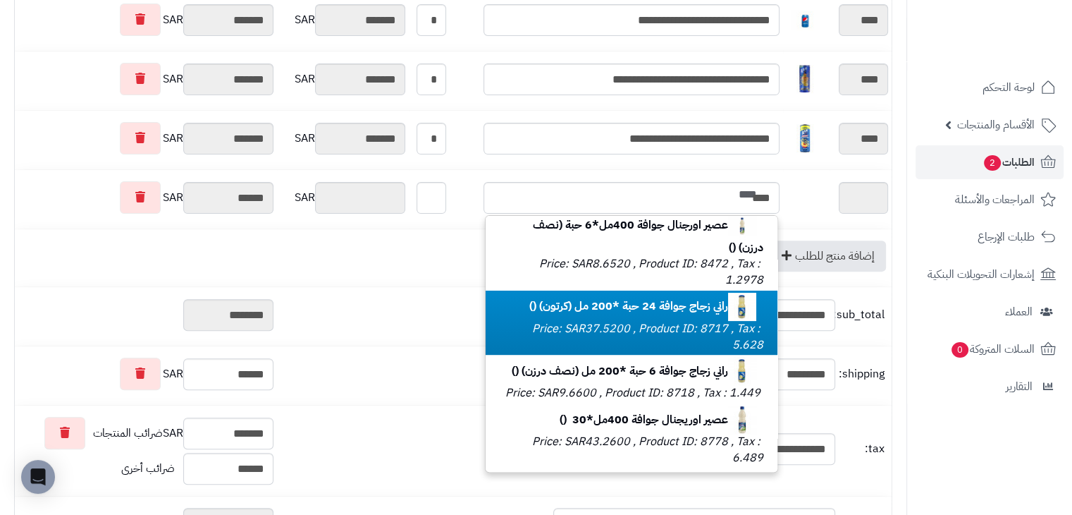
type input "****"
click at [0, 204] on div "ID Description and Code From Name and E-mail To Name and E-mail Theme Message A…" at bounding box center [453, 220] width 907 height 1077
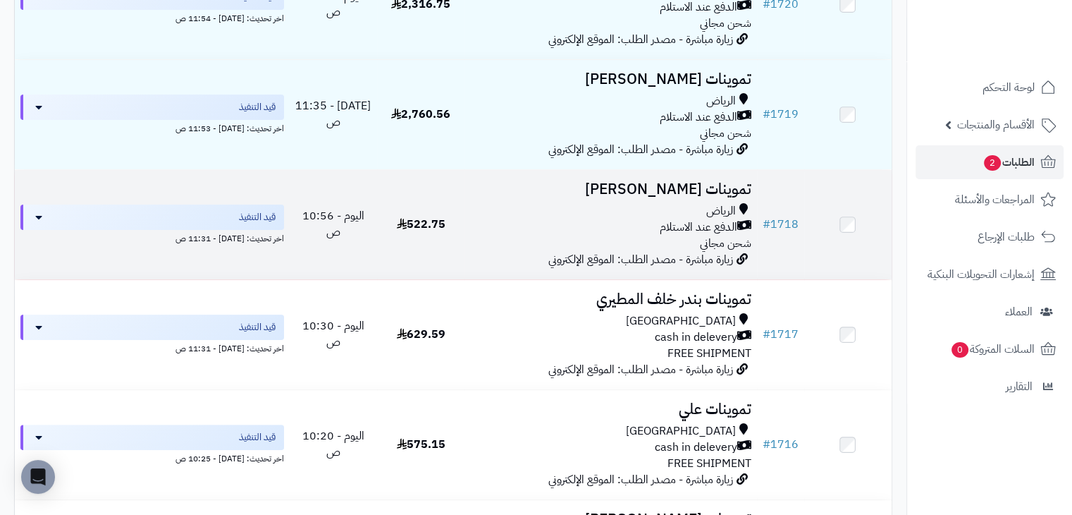
click at [484, 259] on td "تموينات سامية [PERSON_NAME] الدفع عند الاستلام شحن مجاني زيارة مباشرة - مصدر ال…" at bounding box center [611, 224] width 292 height 109
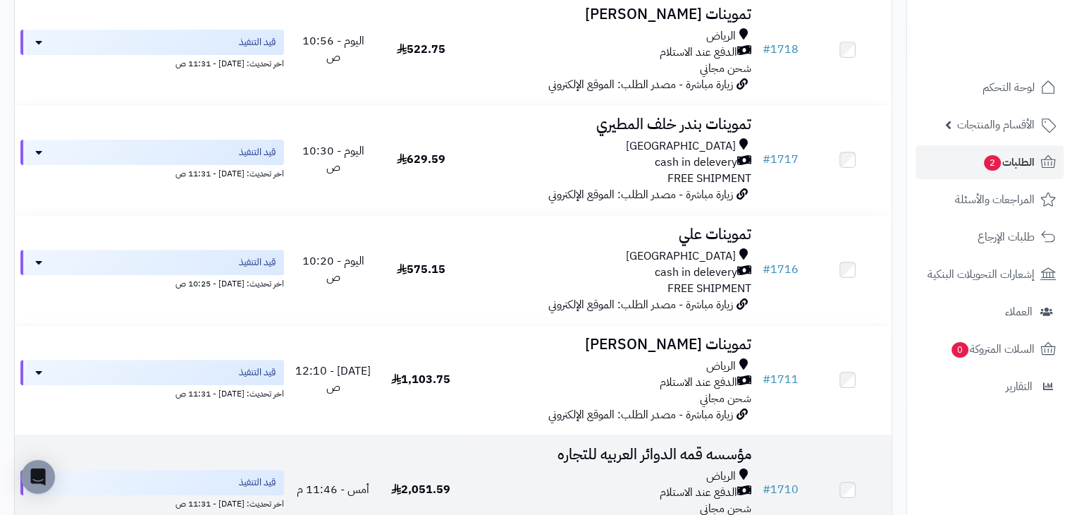
scroll to position [442, 0]
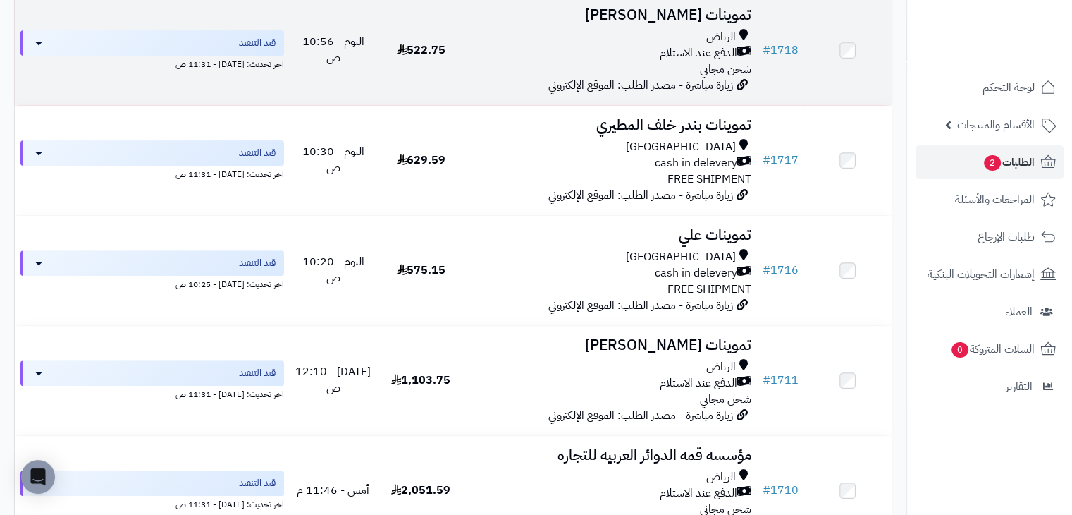
click at [451, 44] on td "522.75" at bounding box center [420, 50] width 87 height 109
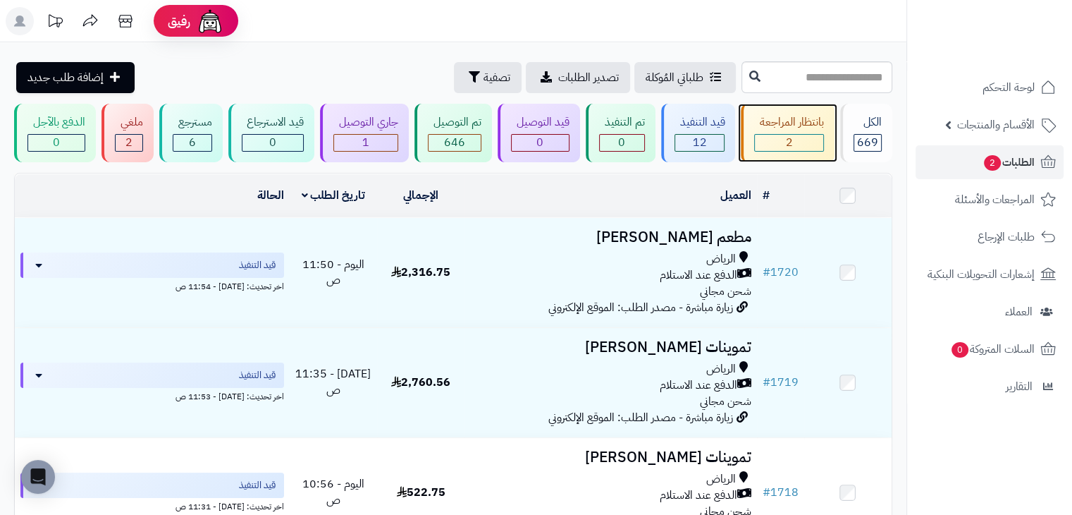
click at [835, 144] on div "بانتظار المراجعة 2" at bounding box center [788, 133] width 94 height 59
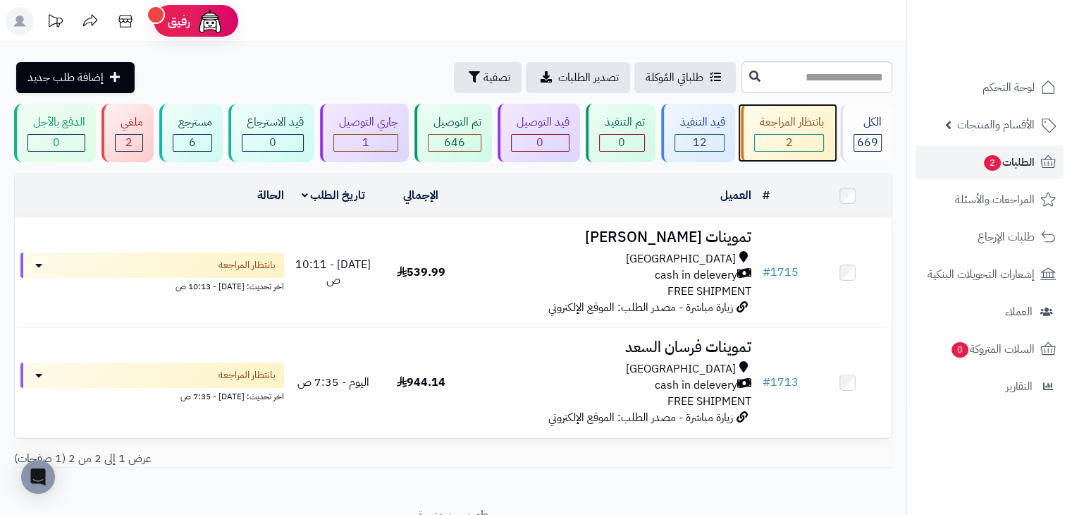
click at [778, 137] on div "2" at bounding box center [789, 143] width 68 height 16
click at [729, 116] on div "قيد التنفيذ 12" at bounding box center [698, 133] width 75 height 59
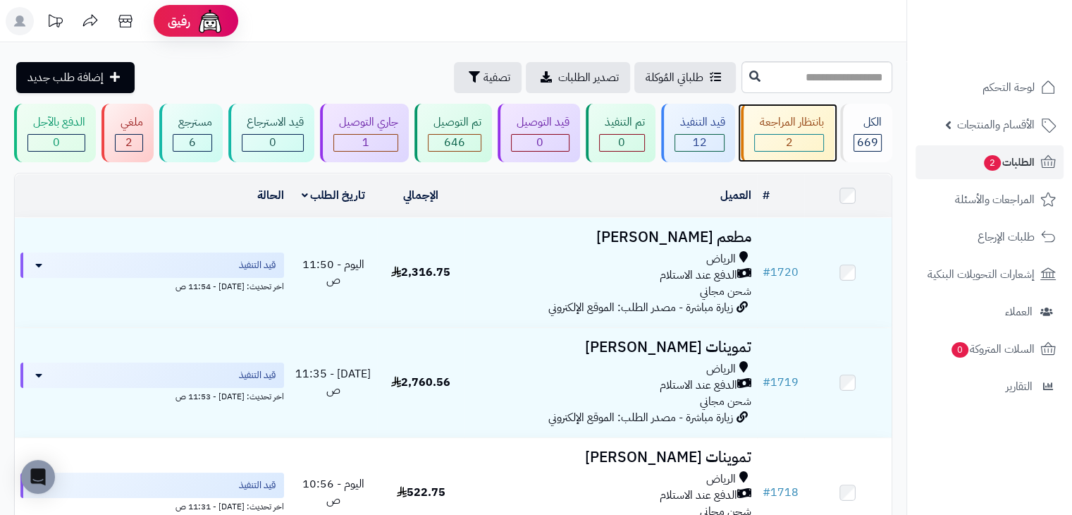
click at [759, 128] on div "بانتظار المراجعة" at bounding box center [789, 122] width 70 height 16
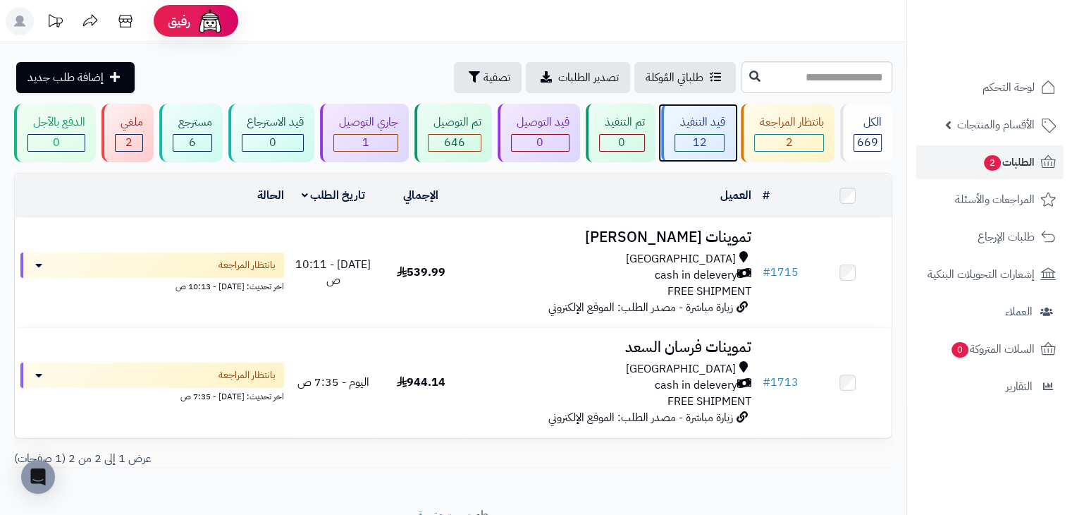
click at [715, 140] on div "12" at bounding box center [700, 143] width 49 height 16
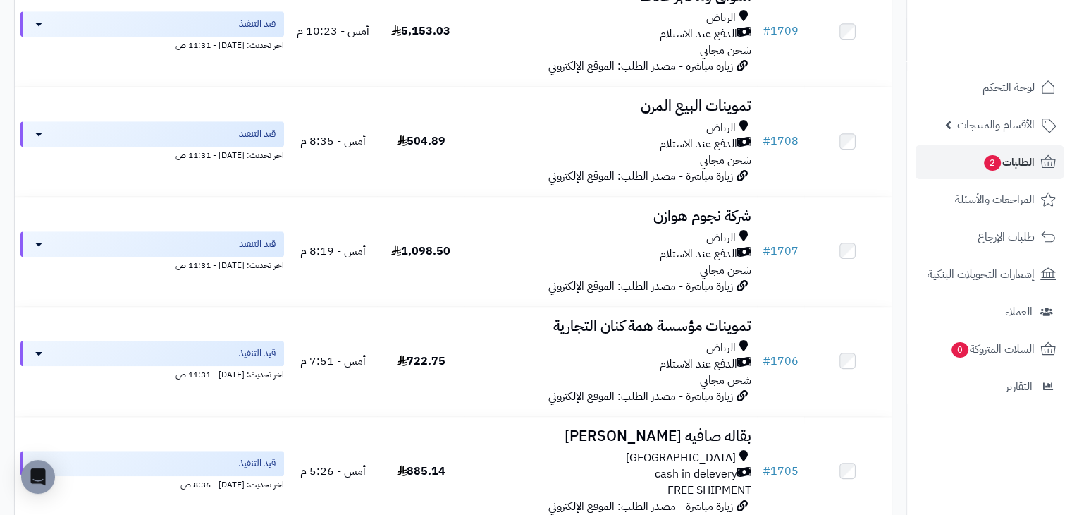
scroll to position [993, 0]
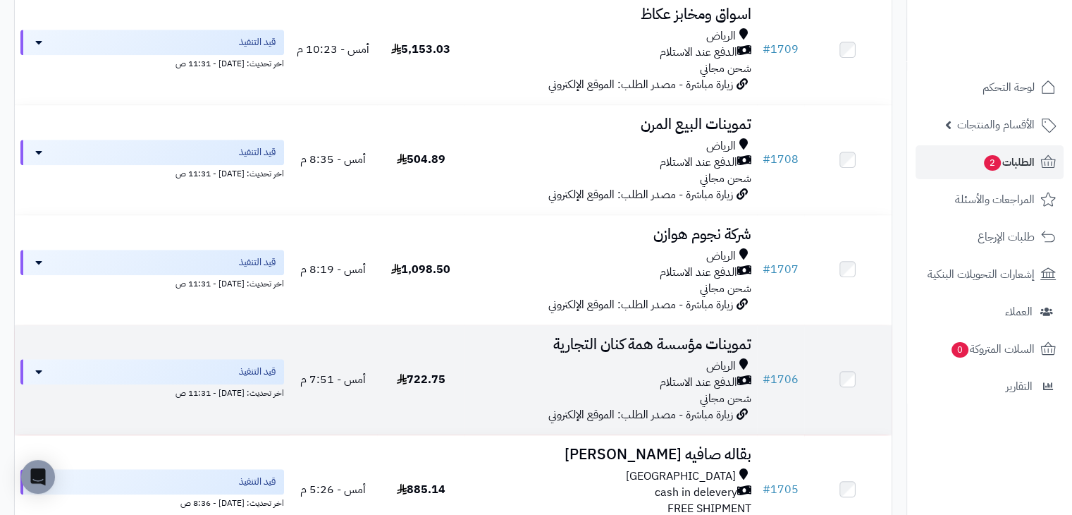
click at [434, 343] on td "722.75" at bounding box center [420, 379] width 87 height 109
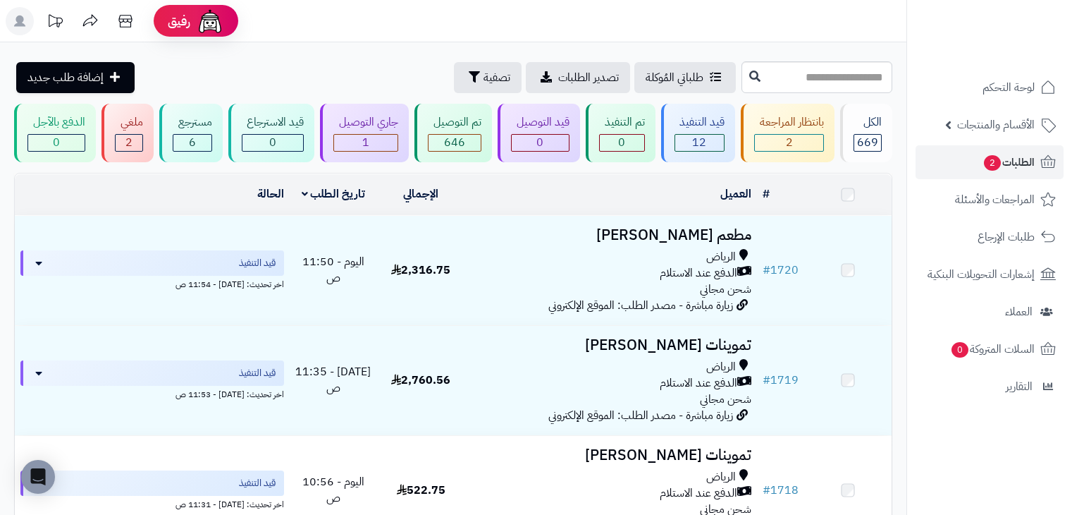
scroll to position [993, 0]
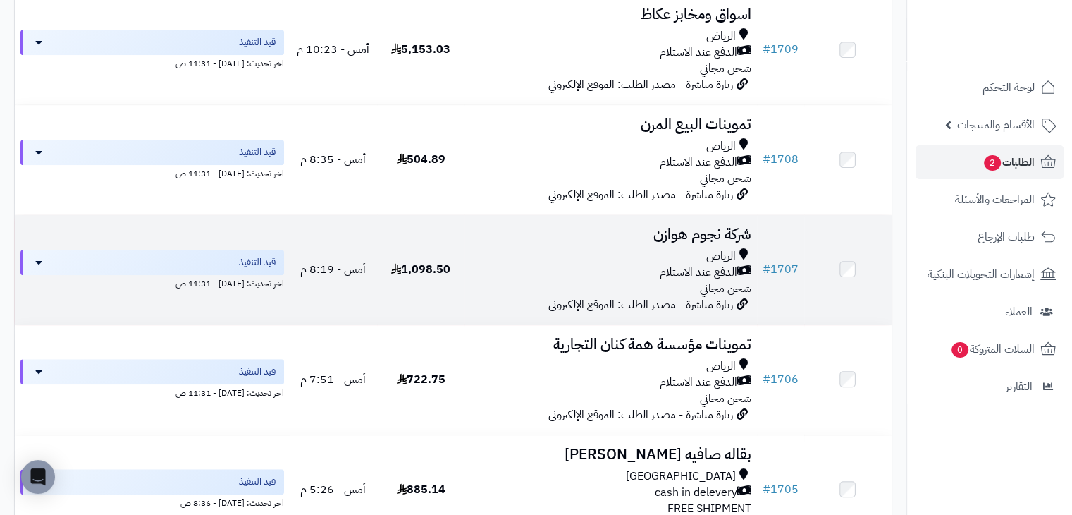
click at [489, 240] on h3 "شركة نجوم هوازن" at bounding box center [610, 234] width 281 height 16
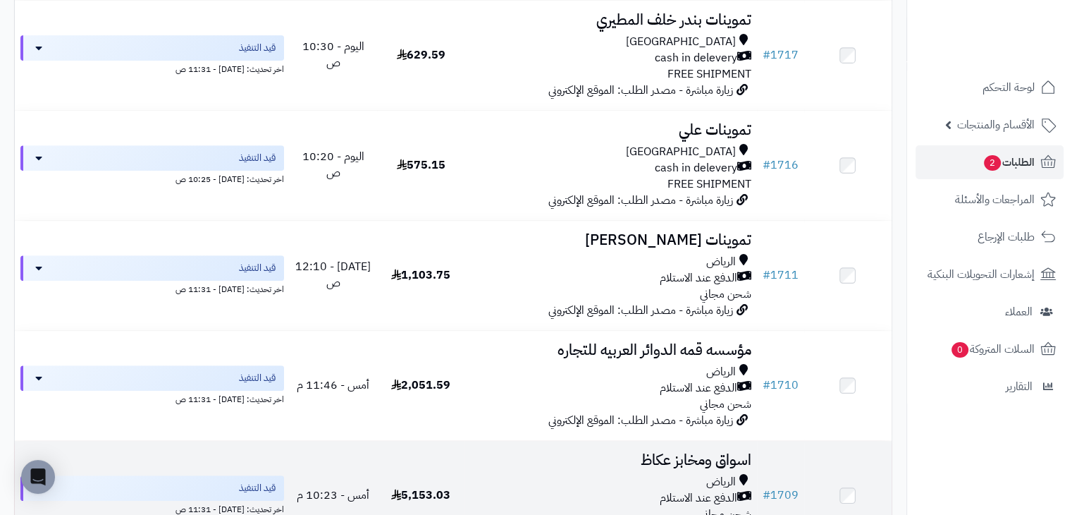
scroll to position [544, 0]
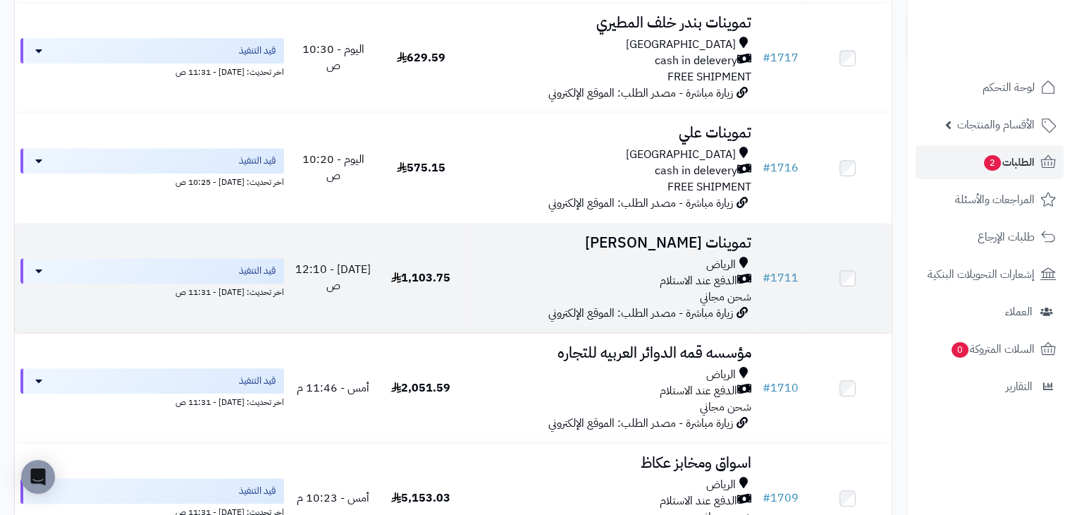
click at [463, 291] on td "1,103.75" at bounding box center [420, 278] width 87 height 109
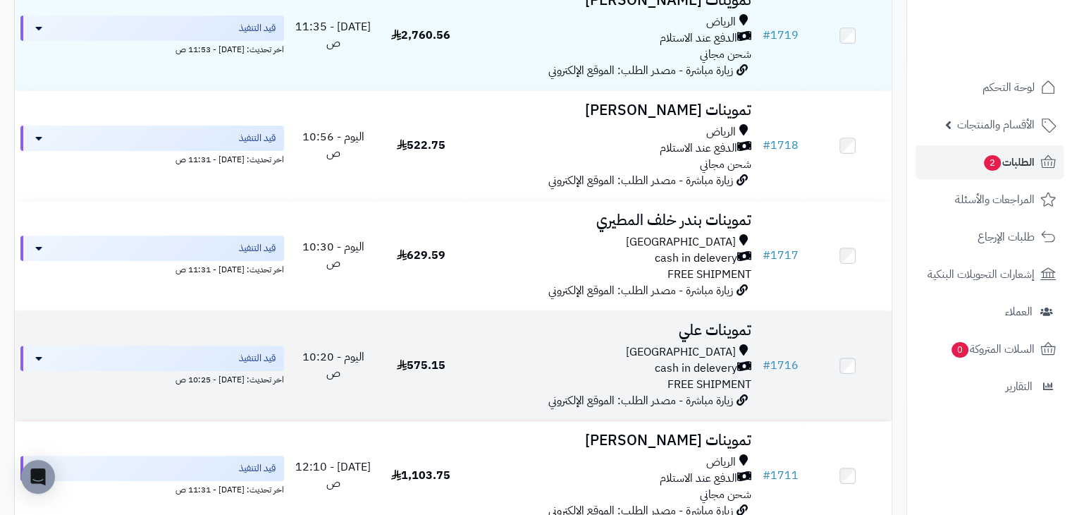
scroll to position [346, 0]
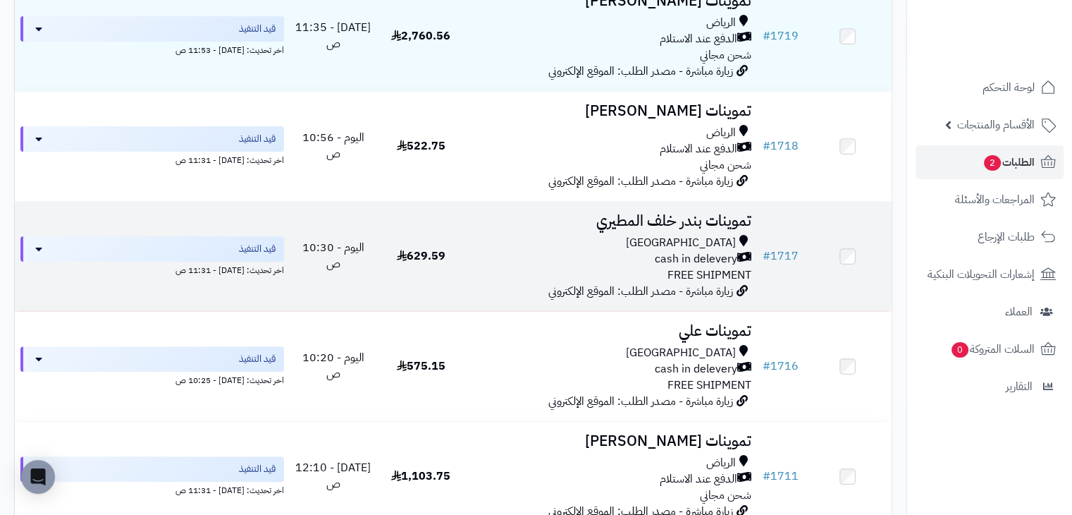
click at [414, 252] on span "629.59" at bounding box center [421, 255] width 49 height 17
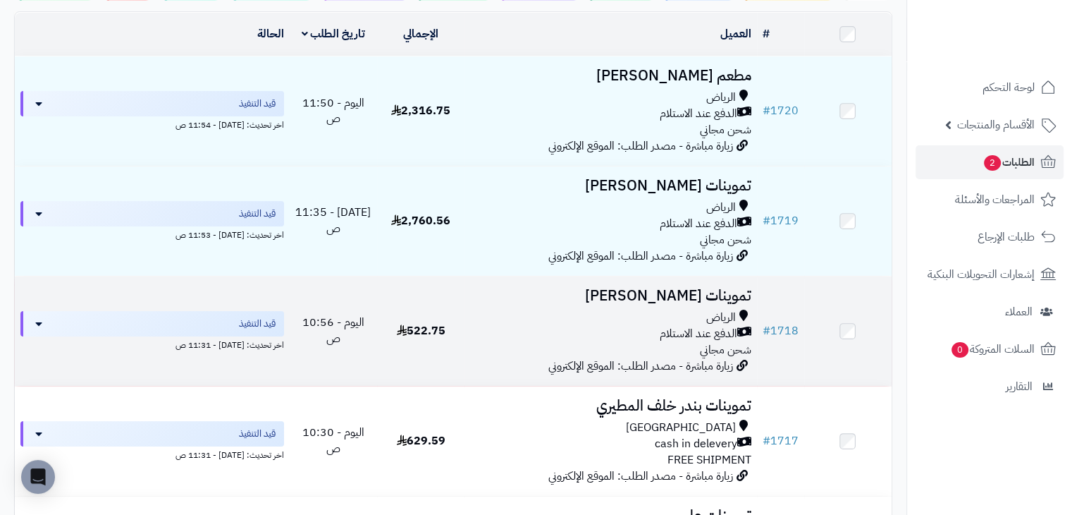
scroll to position [158, 0]
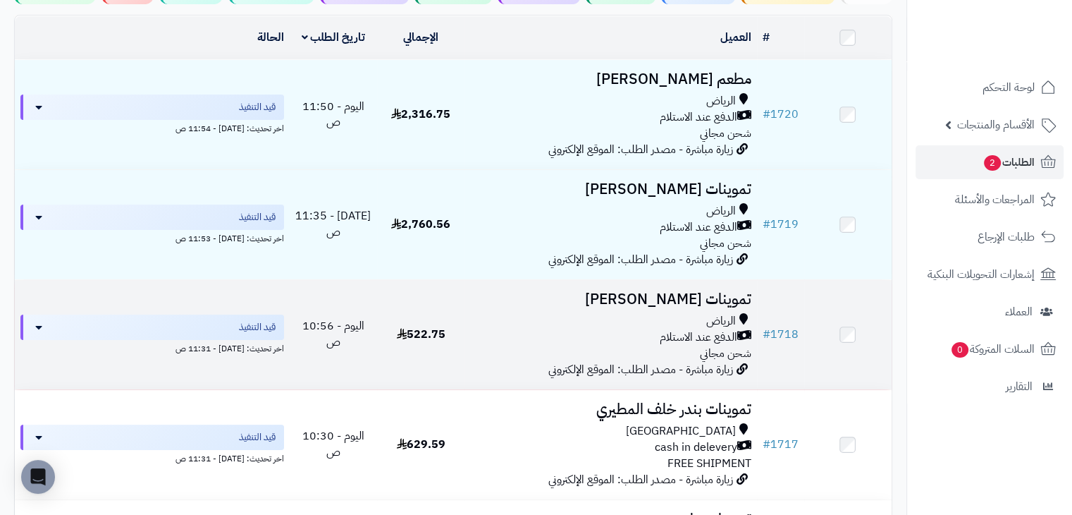
click at [432, 317] on td "522.75" at bounding box center [420, 334] width 87 height 109
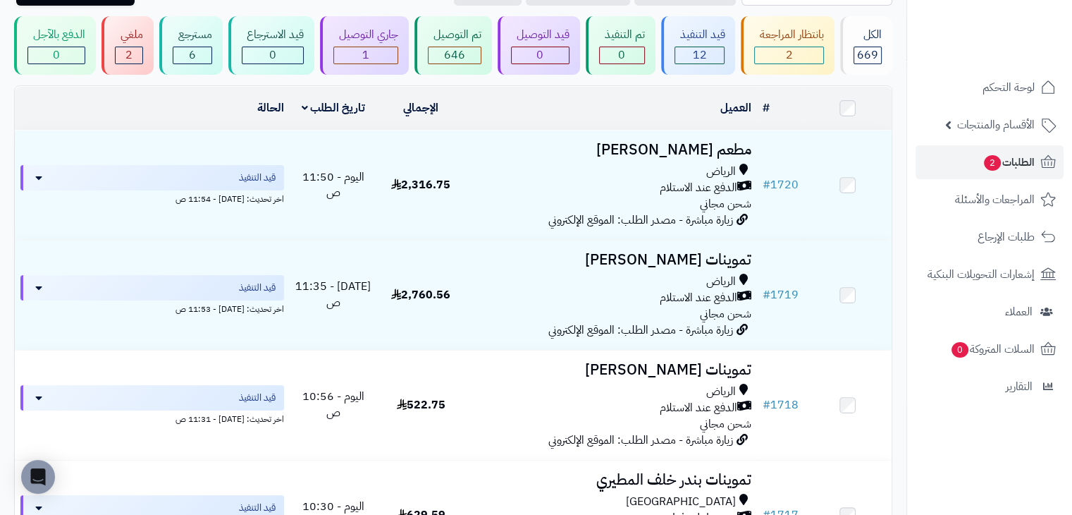
scroll to position [85, 0]
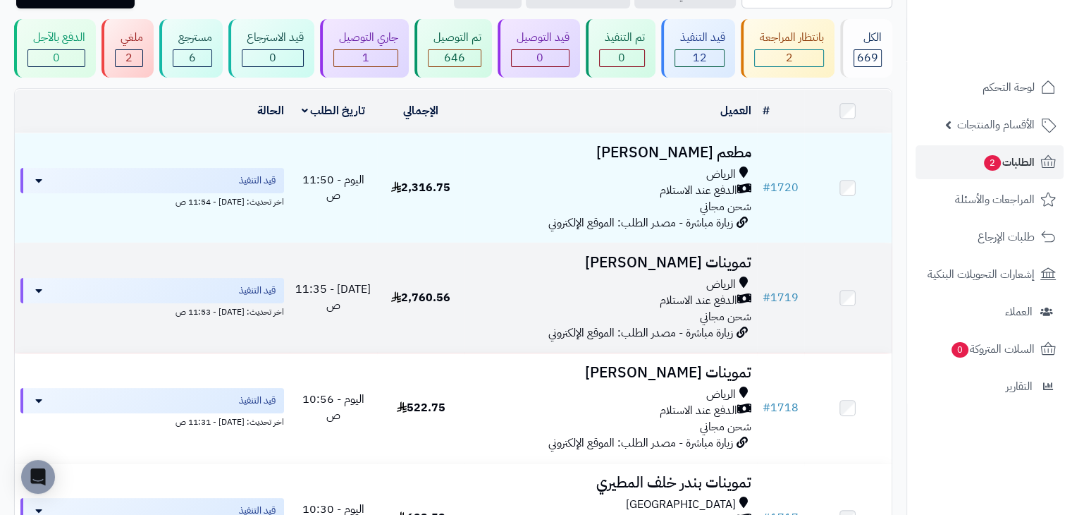
click at [474, 281] on div "الرياض" at bounding box center [610, 284] width 281 height 16
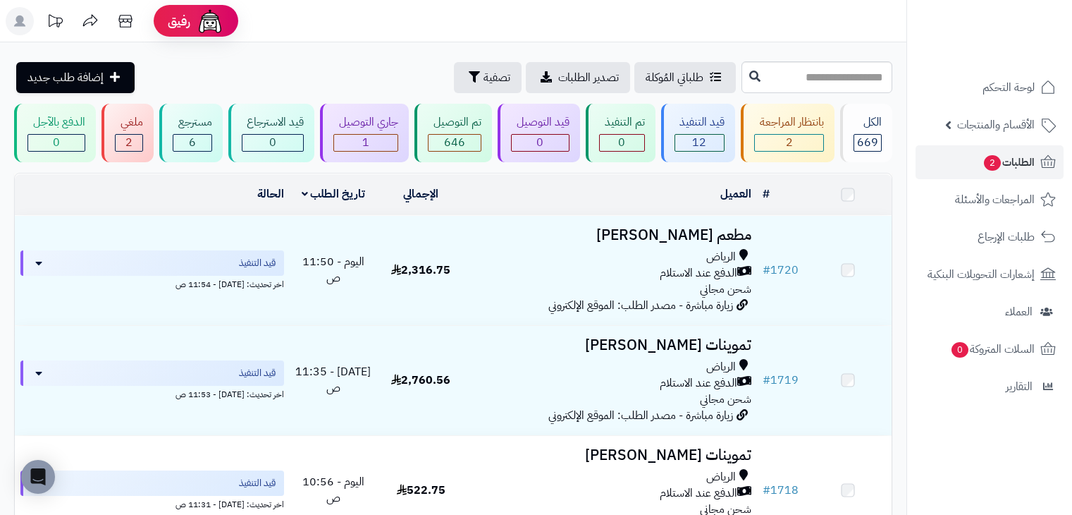
scroll to position [85, 0]
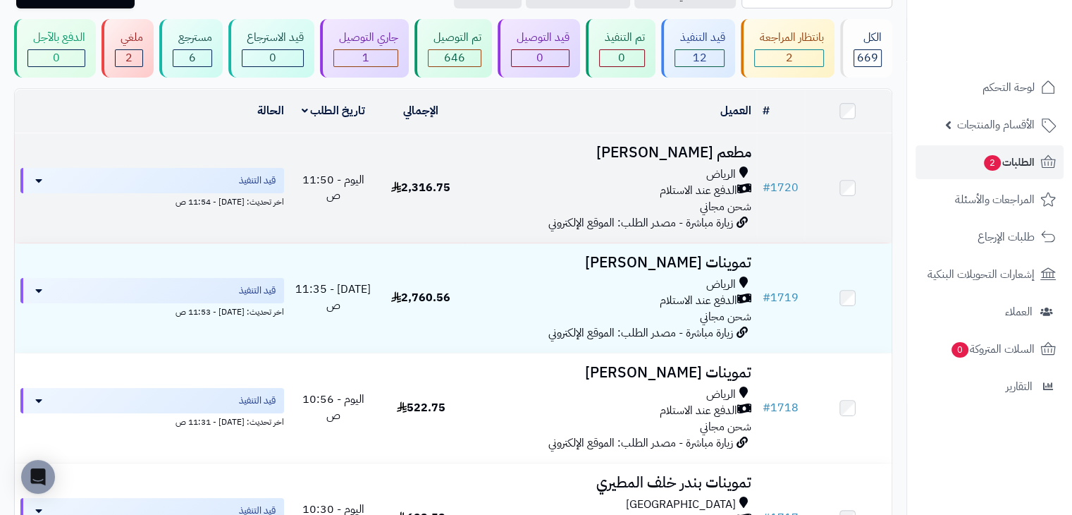
click at [451, 152] on td "2,316.75" at bounding box center [420, 187] width 87 height 109
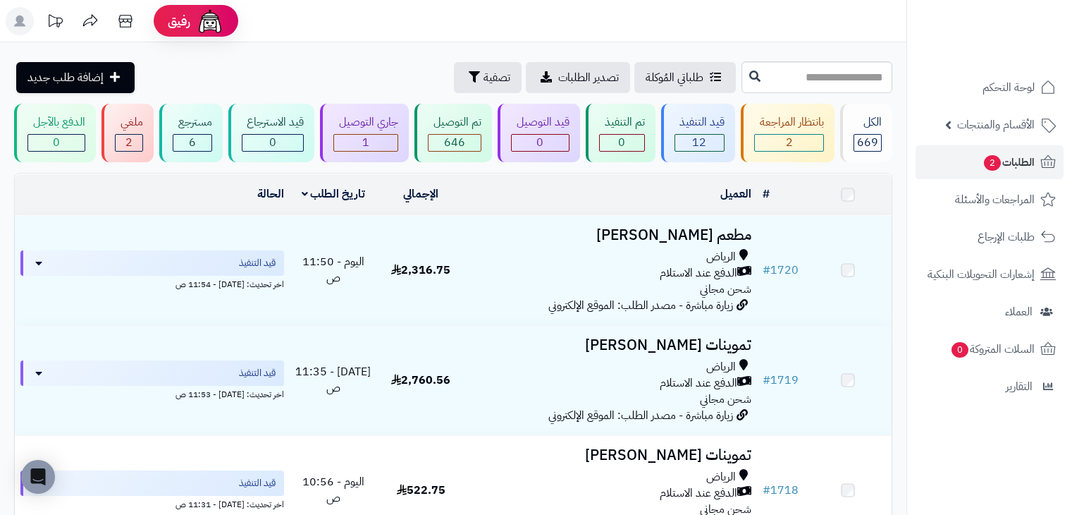
scroll to position [85, 0]
